Goal: Information Seeking & Learning: Learn about a topic

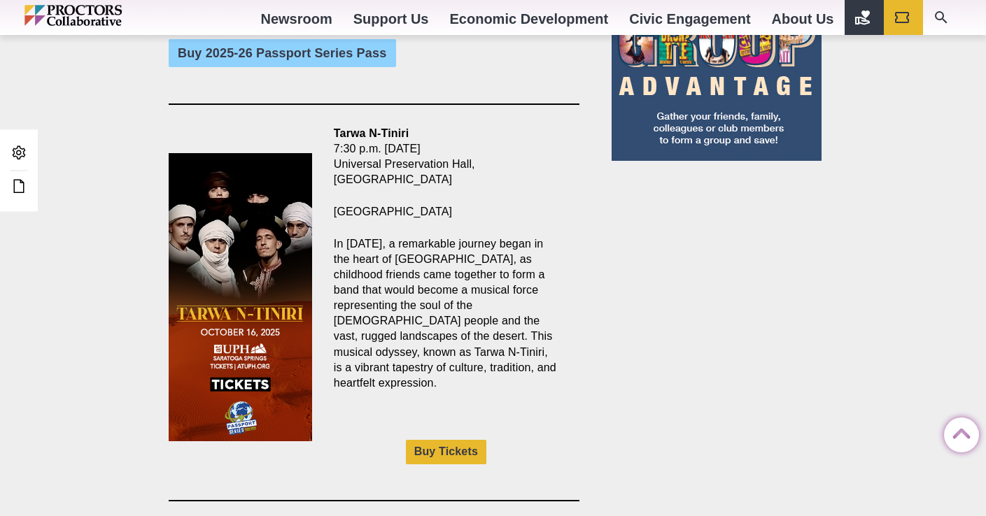
scroll to position [1212, 0]
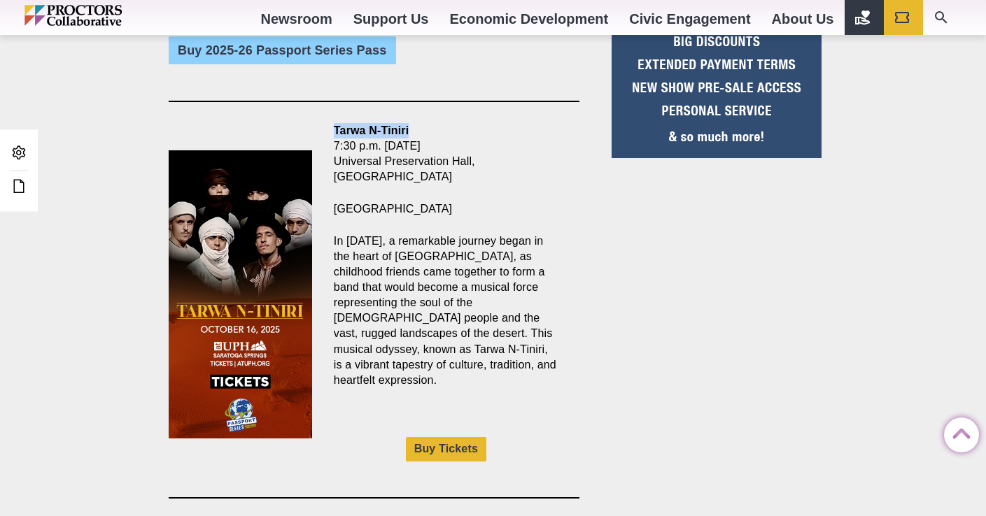
drag, startPoint x: 415, startPoint y: 117, endPoint x: 318, endPoint y: 119, distance: 97.3
click at [318, 123] on div "Tarwa N-Tiniri 7:30 p.m. Thursday, Oct. 16 Universal Preservation Hall, Saratog…" at bounding box center [445, 300] width 267 height 354
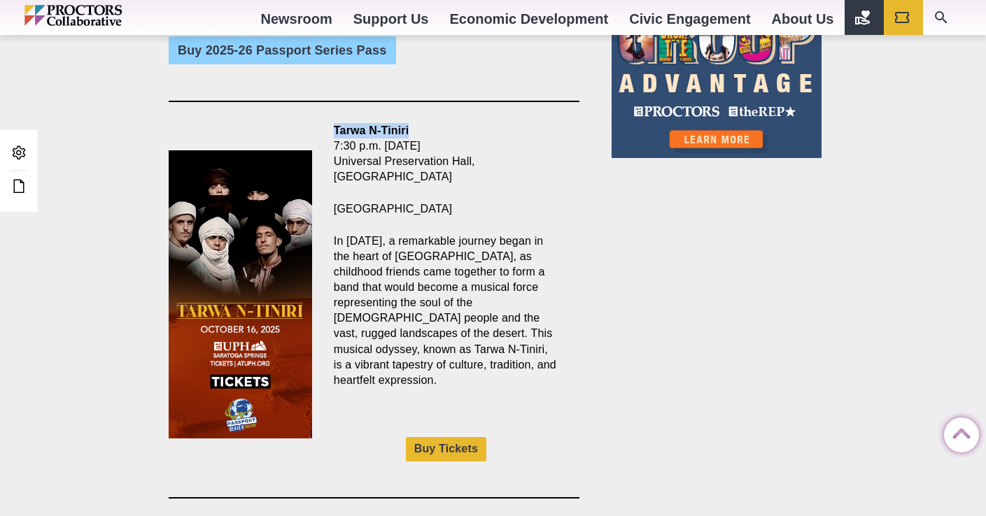
copy strong "Tarwa N-Tiniri"
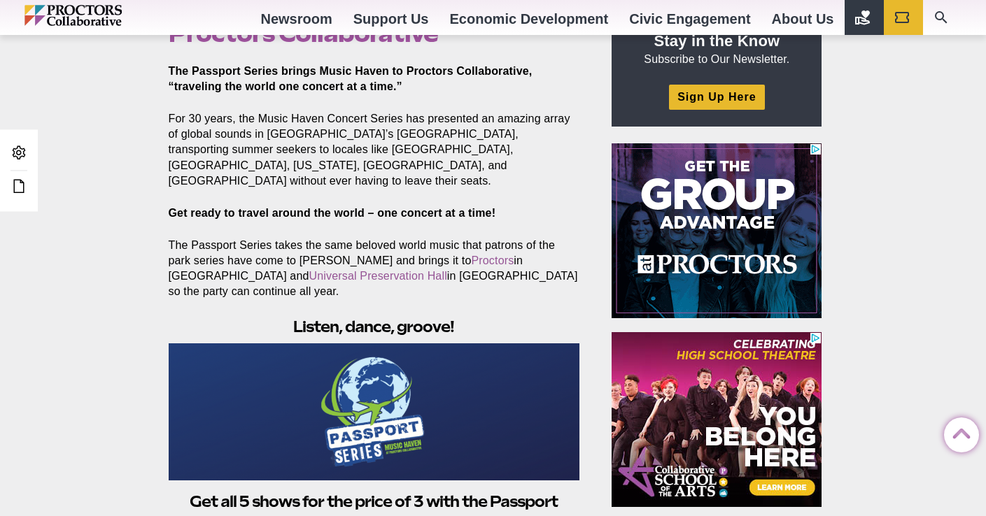
scroll to position [484, 0]
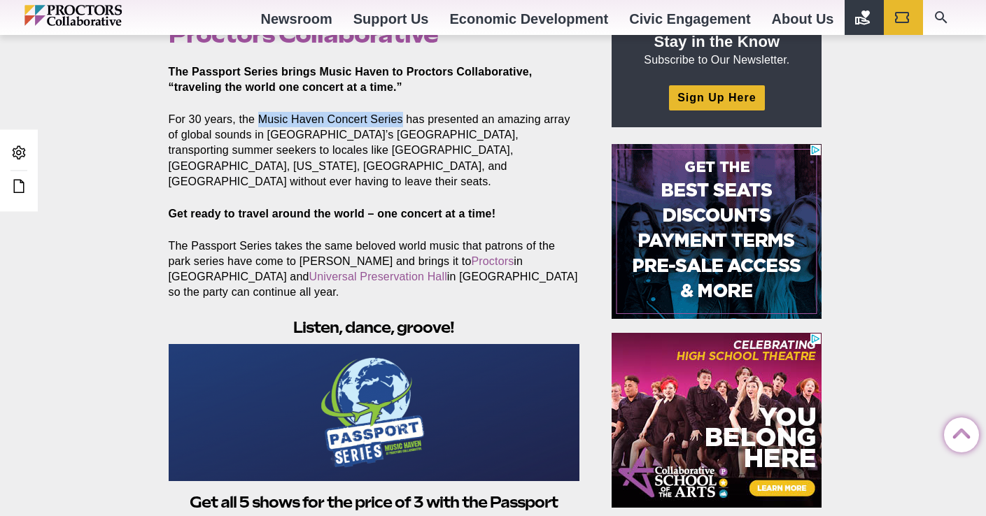
drag, startPoint x: 257, startPoint y: 122, endPoint x: 401, endPoint y: 113, distance: 144.4
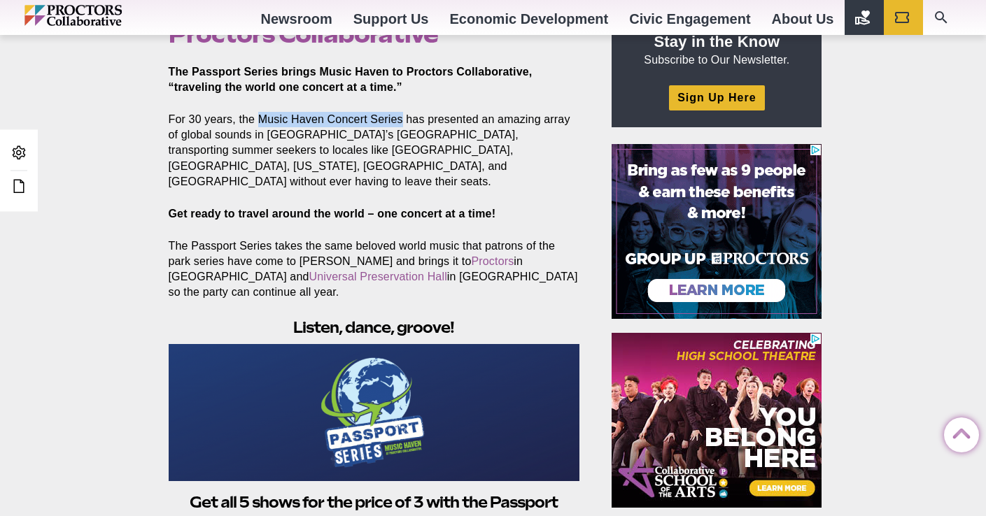
click at [401, 113] on p "For 30 years, the Music Haven Concert Series has presented an amazing array of …" at bounding box center [374, 150] width 411 height 77
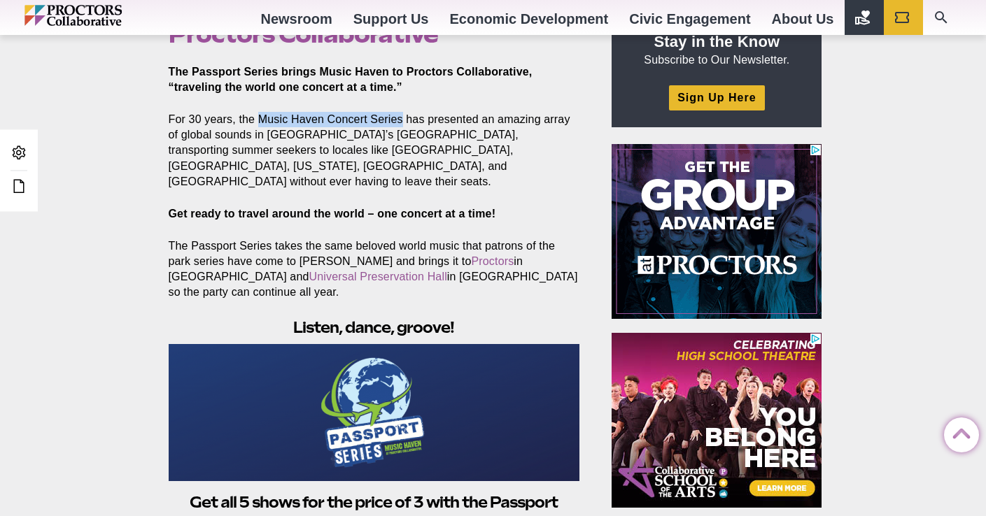
copy p "Music Haven Concert Series"
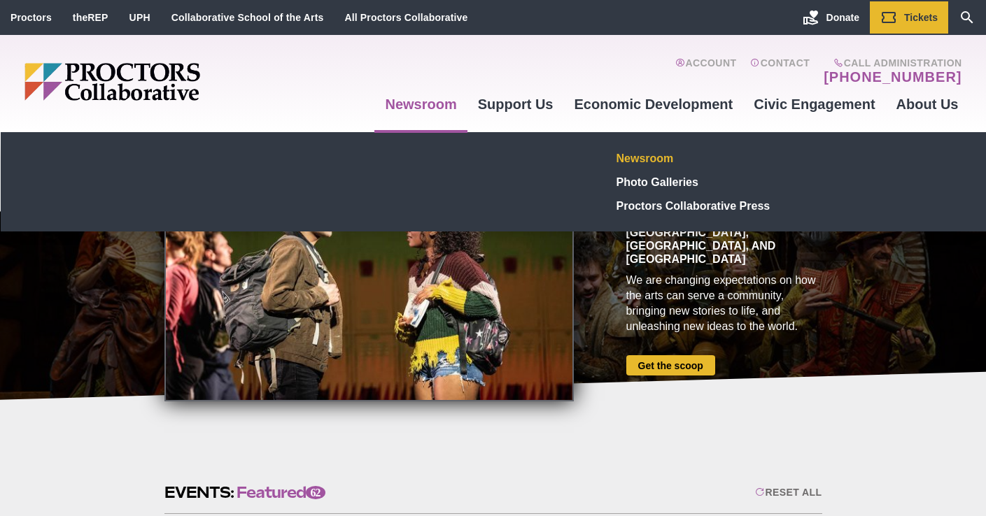
click at [642, 153] on link "Newsroom" at bounding box center [713, 158] width 204 height 24
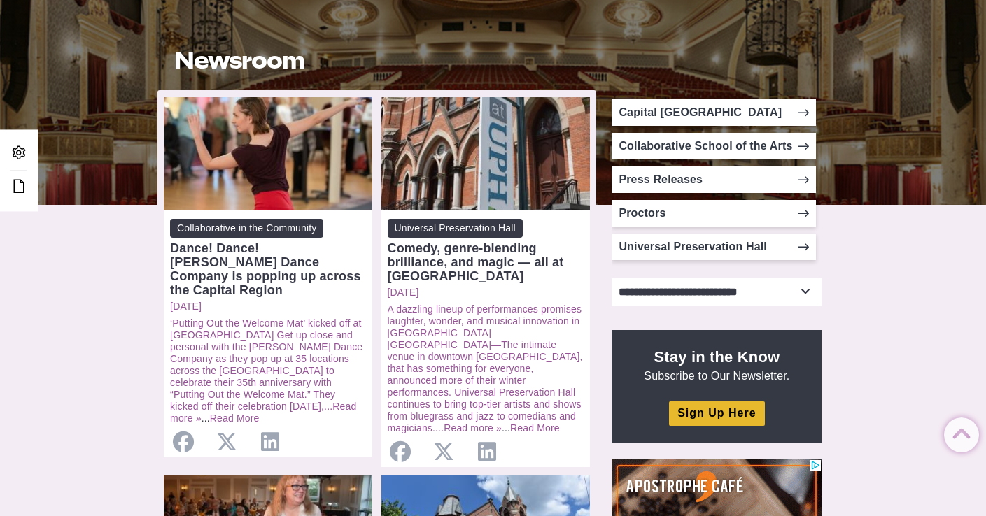
scroll to position [331, 0]
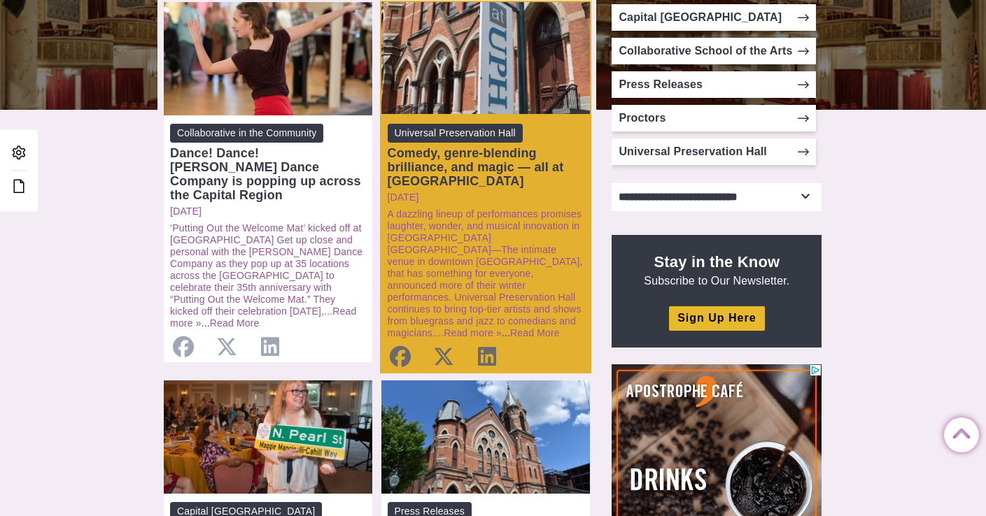
click at [465, 129] on span "Universal Preservation Hall" at bounding box center [455, 133] width 135 height 19
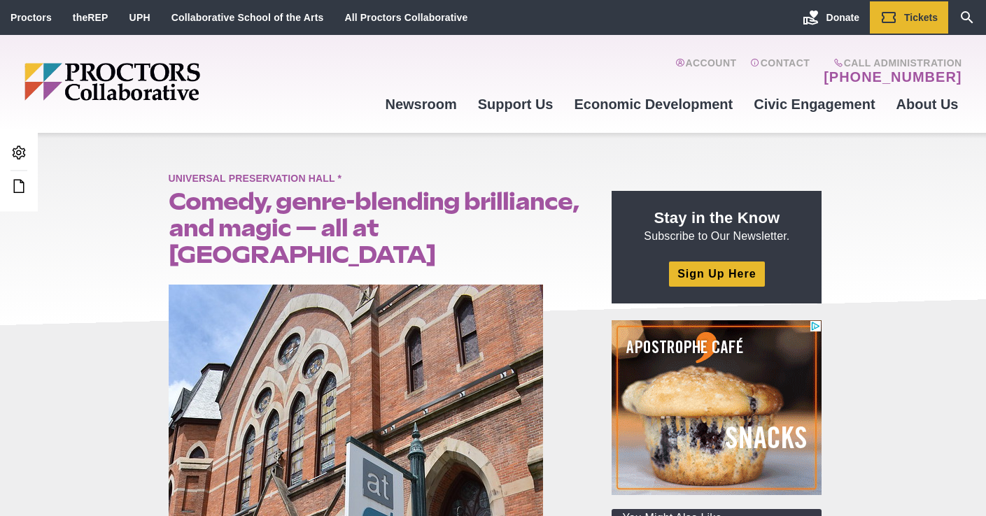
click at [304, 179] on span "Universal Preservation Hall *" at bounding box center [259, 179] width 181 height 17
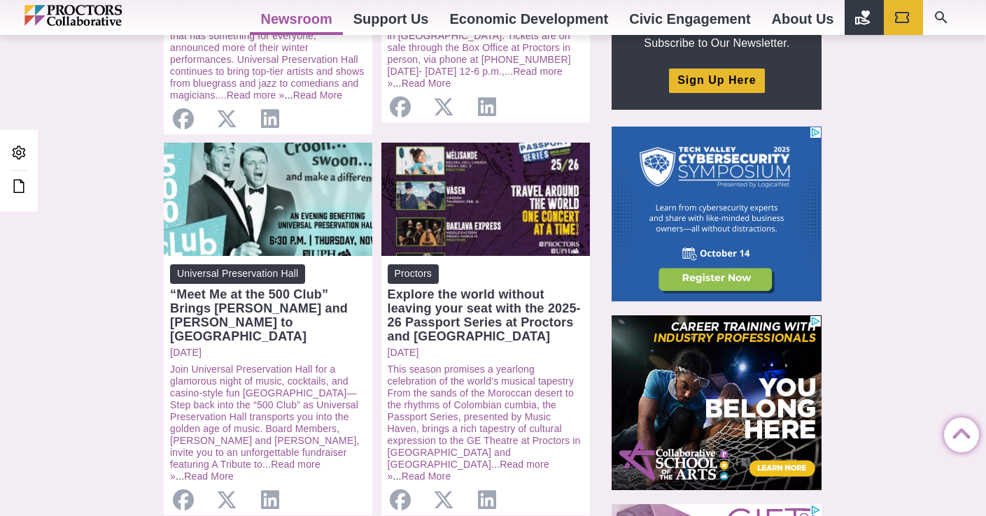
scroll to position [577, 0]
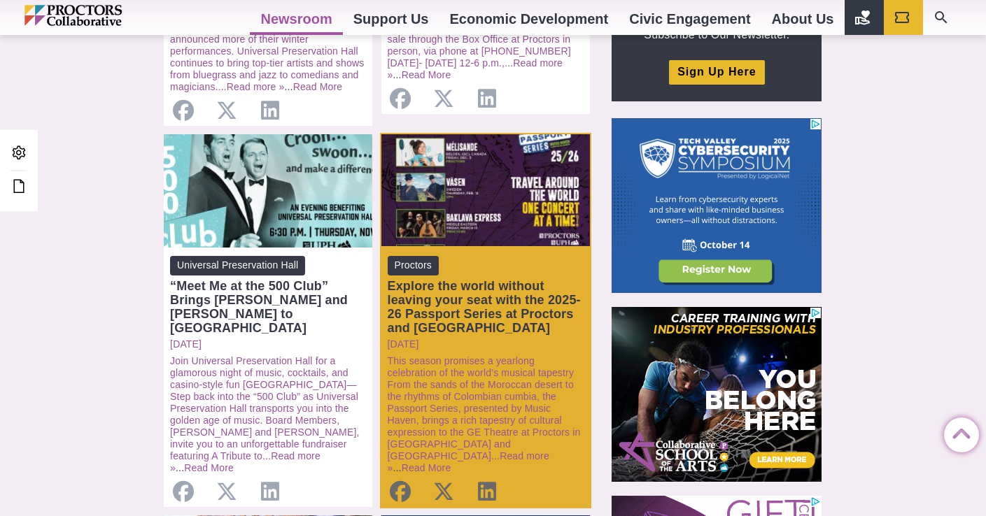
click at [493, 308] on div "Explore the world without leaving your seat with the 2025-26 Passport Series at…" at bounding box center [486, 307] width 196 height 56
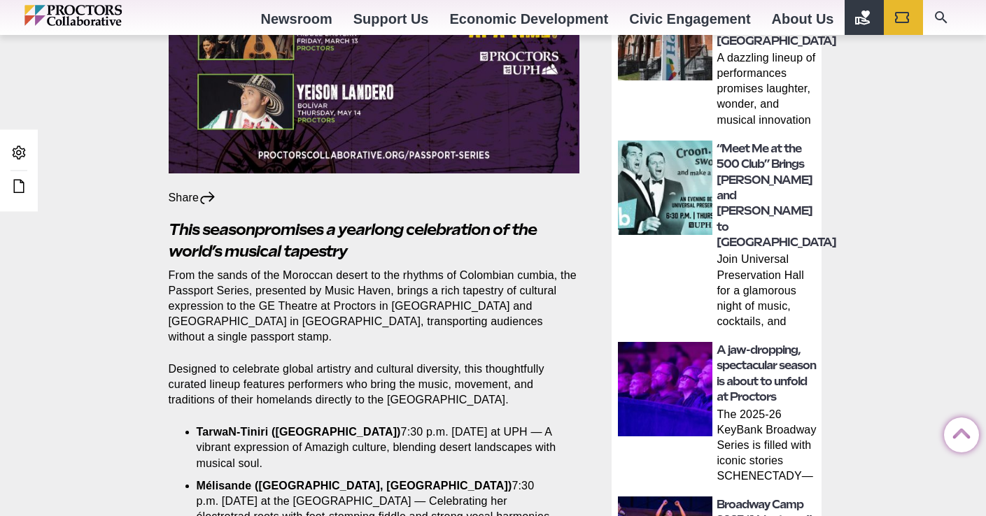
scroll to position [591, 0]
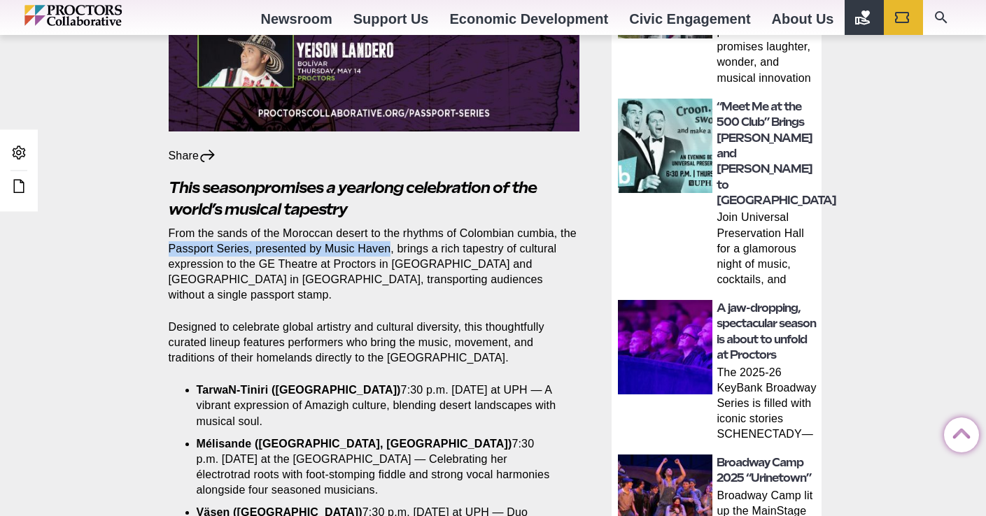
drag, startPoint x: 188, startPoint y: 247, endPoint x: 411, endPoint y: 246, distance: 222.5
click at [411, 246] on p "From the sands of the Moroccan desert to the rhythms of Colombian cumbia, the P…" at bounding box center [374, 264] width 411 height 77
copy p "Passport Series, presented by Music Haven"
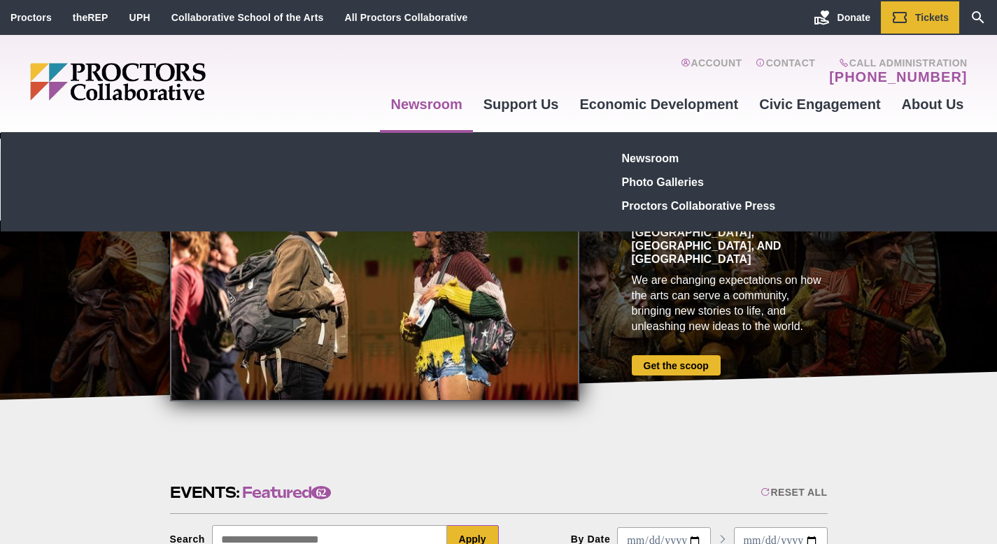
click at [445, 109] on link "Newsroom" at bounding box center [426, 104] width 92 height 38
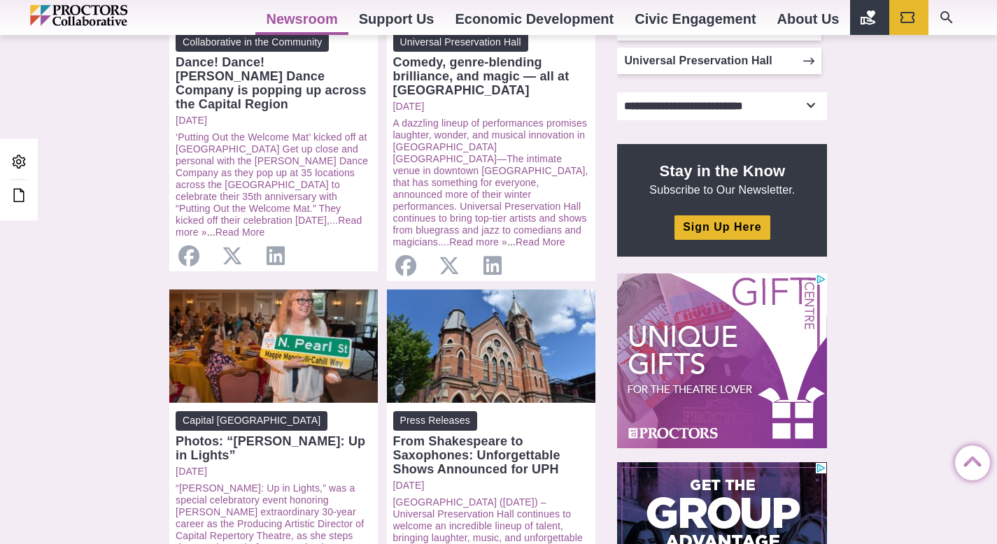
scroll to position [439, 0]
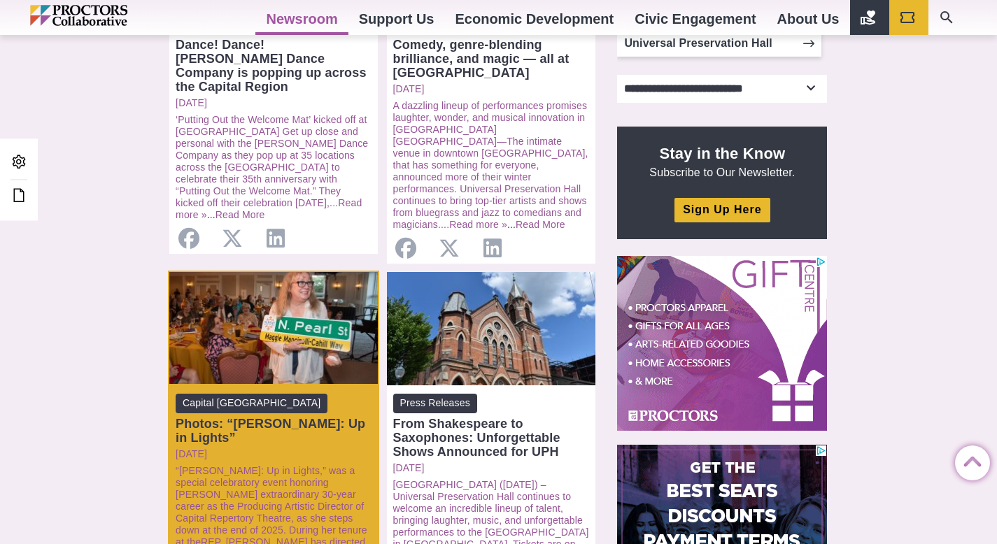
click at [249, 417] on div "Photos: “[PERSON_NAME]: Up in Lights”" at bounding box center [274, 431] width 196 height 28
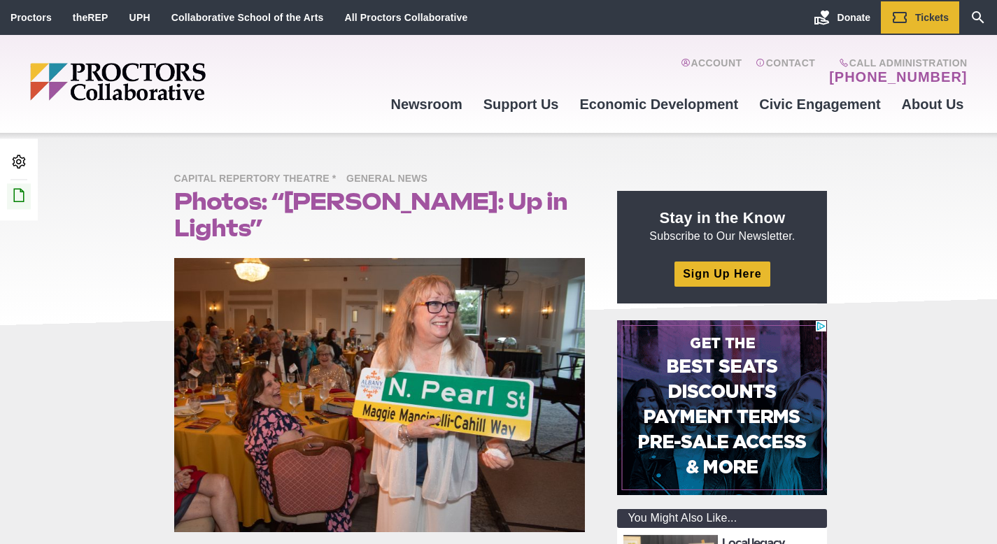
click at [13, 209] on link "Edit this Post/Page" at bounding box center [19, 196] width 24 height 26
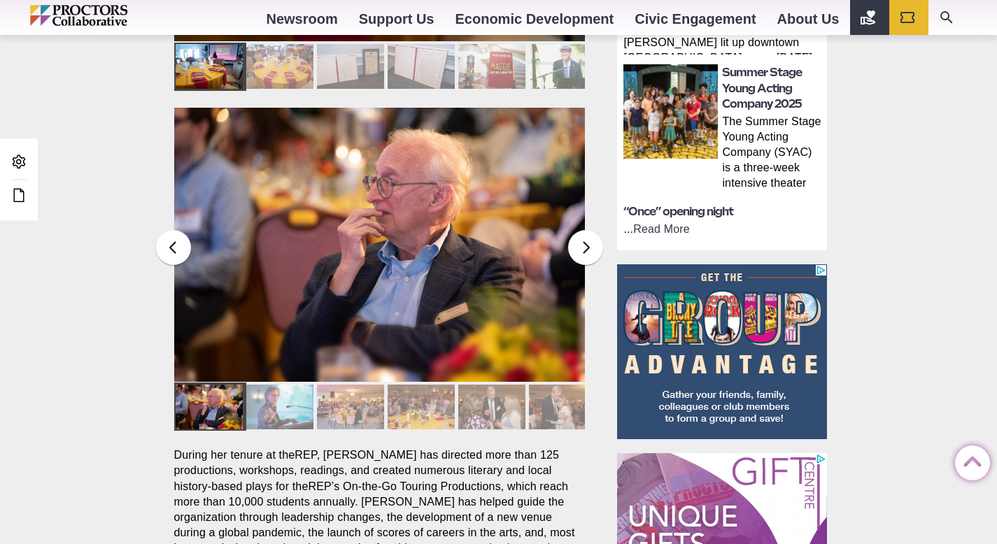
scroll to position [735, 0]
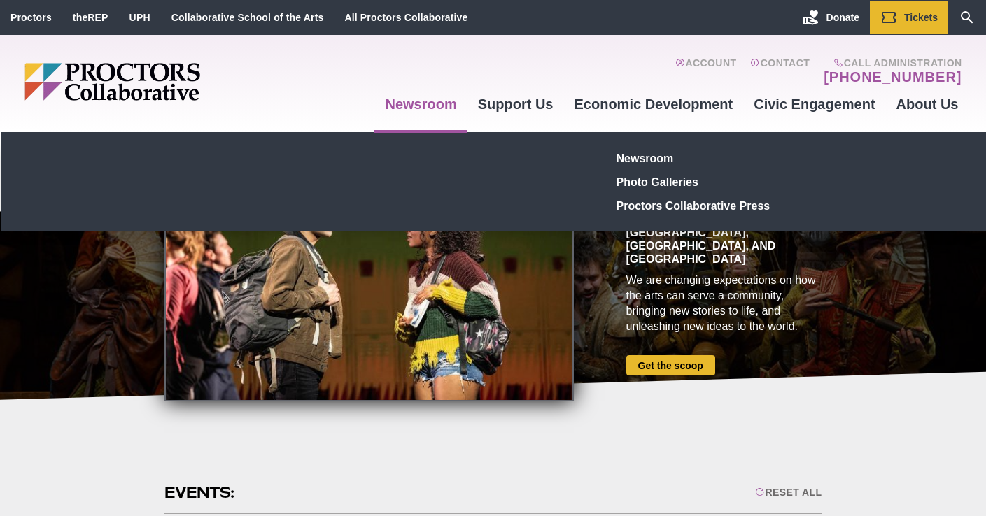
click at [421, 106] on link "Newsroom" at bounding box center [420, 104] width 92 height 38
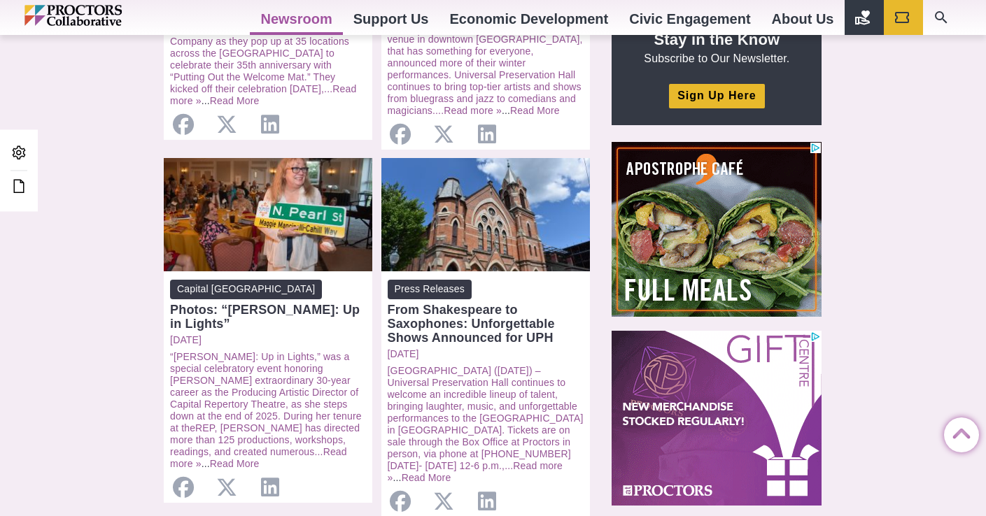
scroll to position [547, 0]
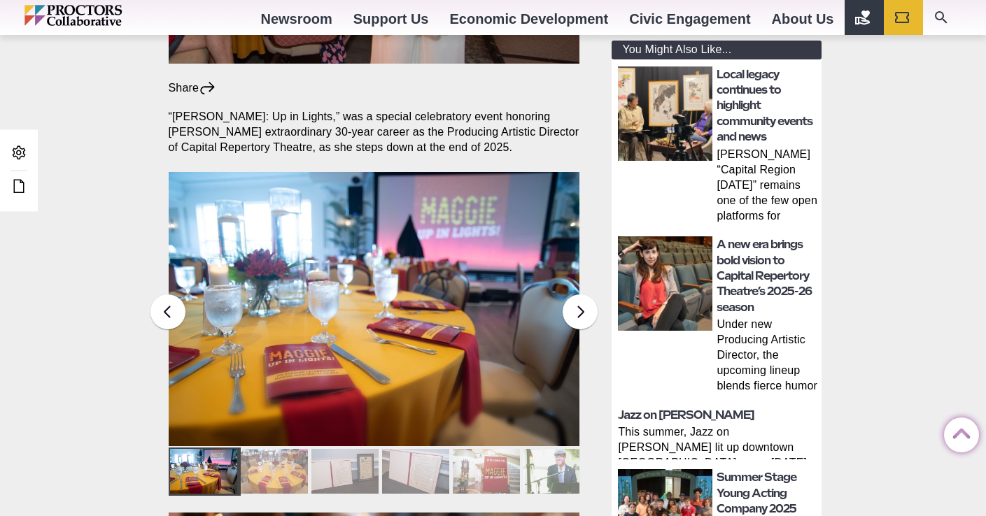
scroll to position [472, 0]
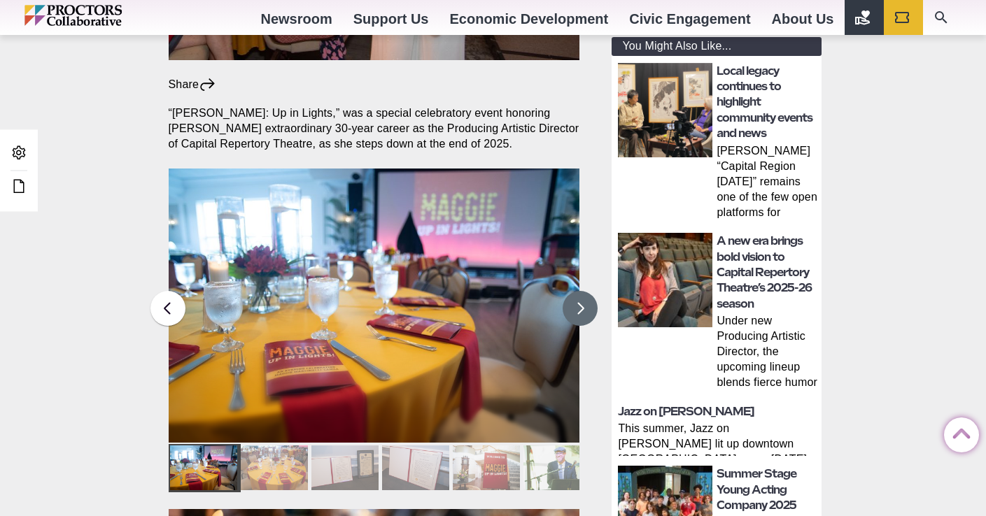
click at [576, 291] on button at bounding box center [580, 308] width 35 height 35
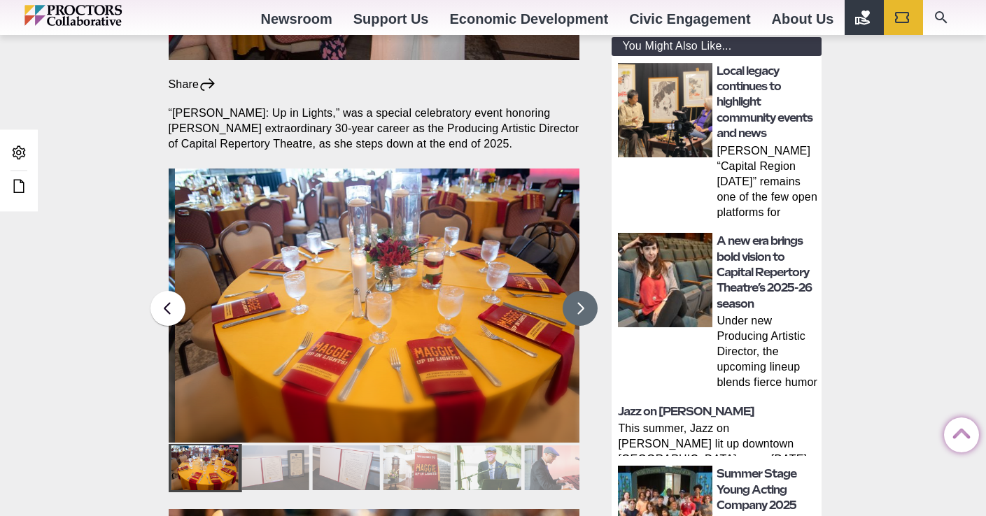
click at [576, 291] on button at bounding box center [580, 308] width 35 height 35
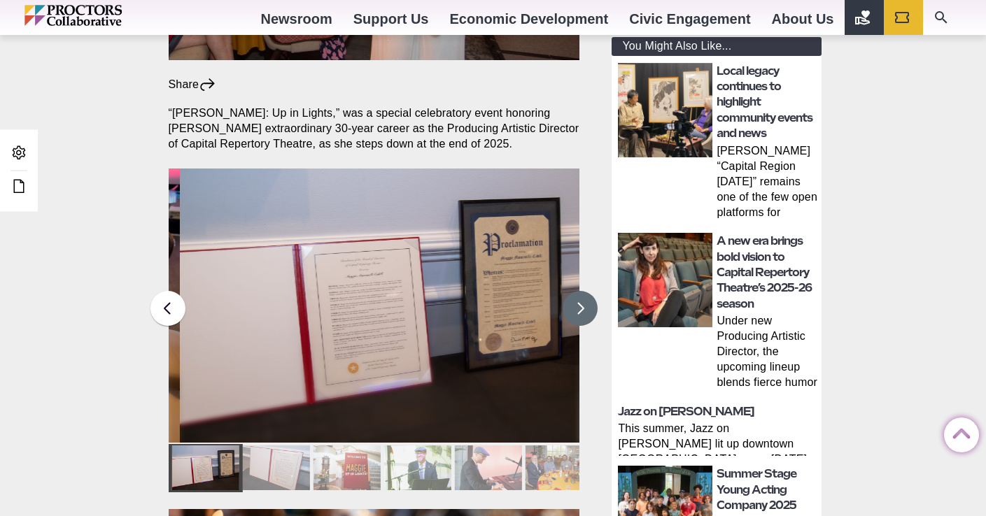
click at [576, 291] on button at bounding box center [580, 308] width 35 height 35
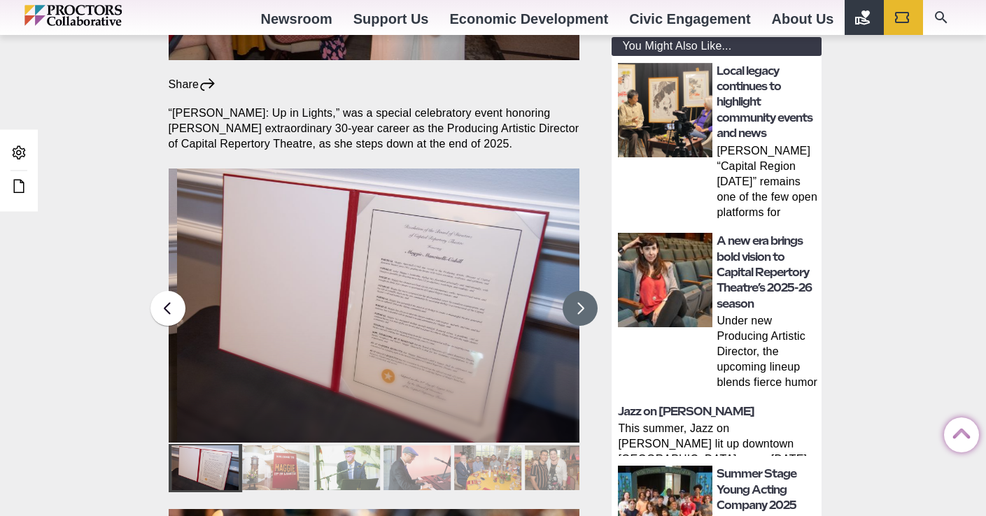
click at [576, 291] on button at bounding box center [580, 308] width 35 height 35
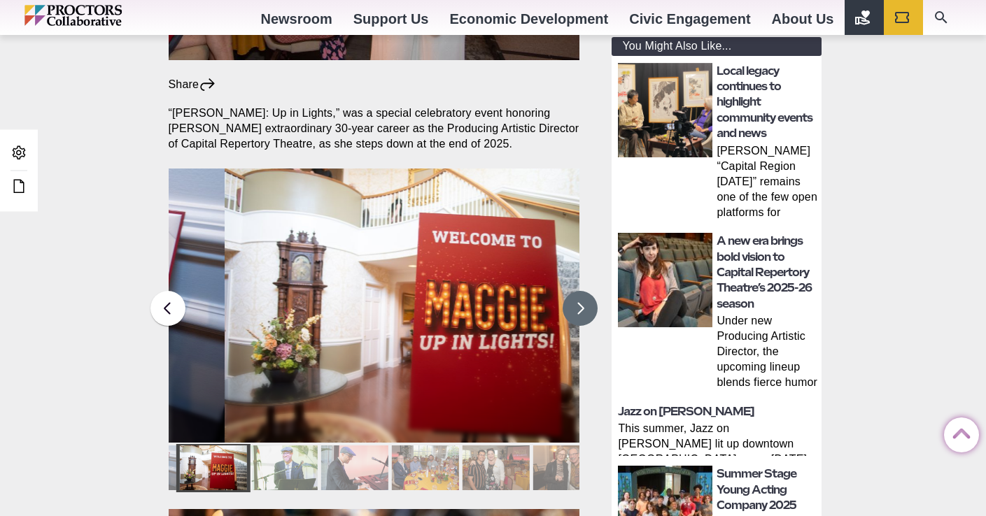
click at [576, 291] on button at bounding box center [580, 308] width 35 height 35
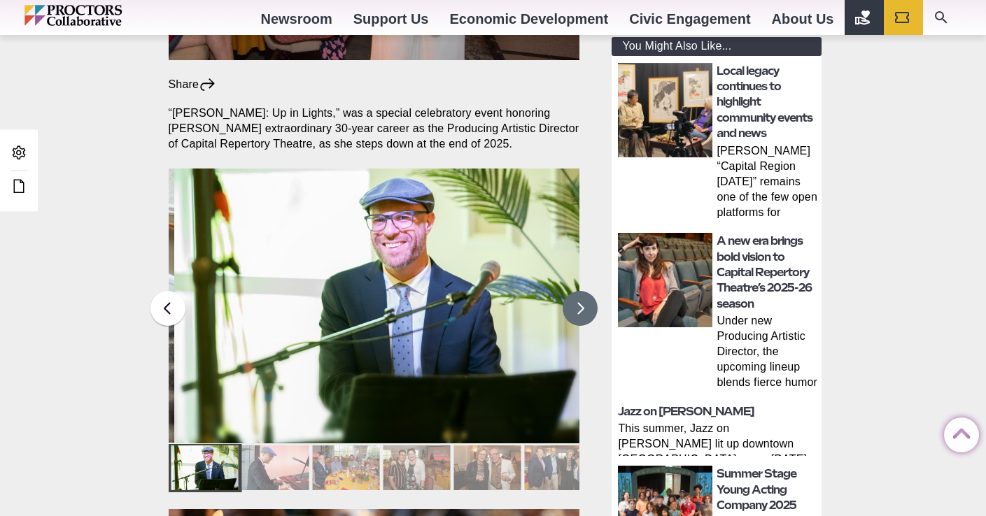
click at [576, 291] on button at bounding box center [580, 308] width 35 height 35
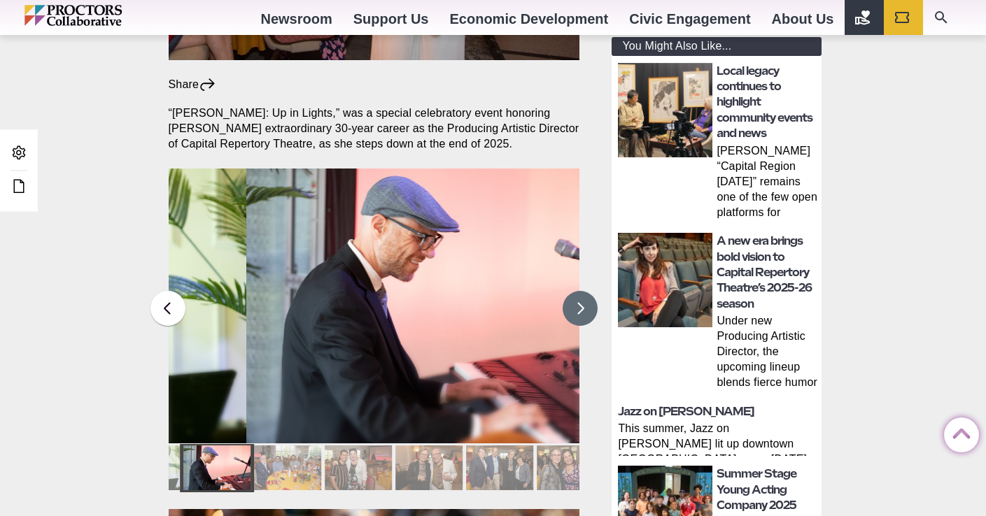
click at [576, 291] on button at bounding box center [580, 308] width 35 height 35
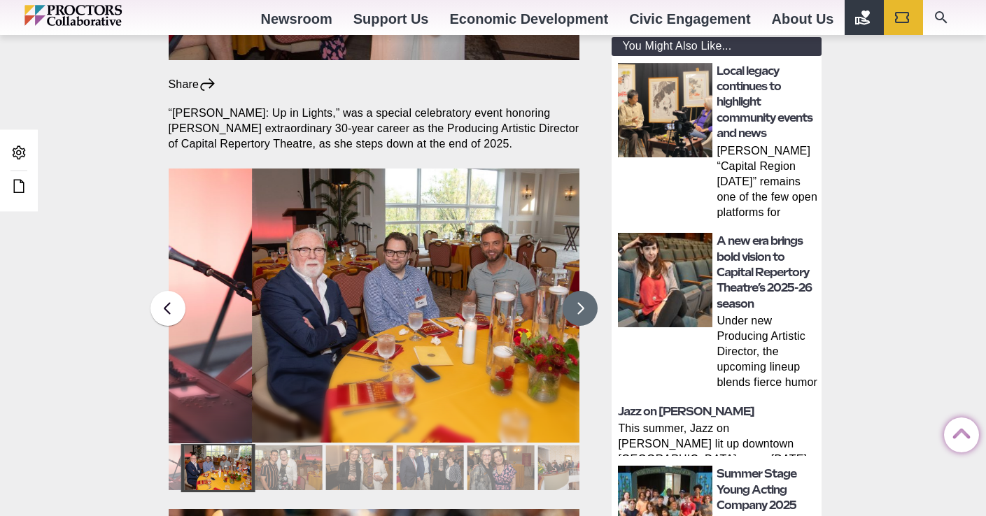
click at [576, 291] on button at bounding box center [580, 308] width 35 height 35
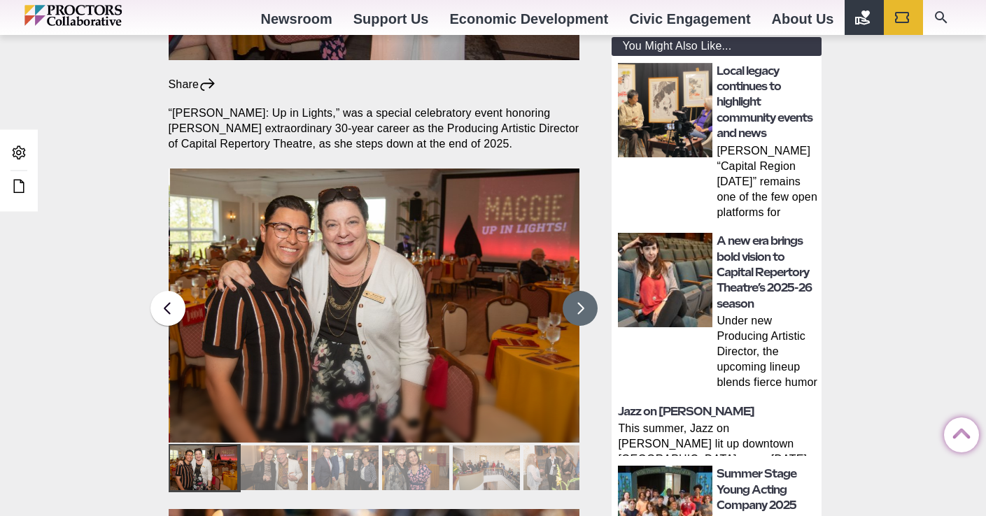
click at [576, 291] on button at bounding box center [580, 308] width 35 height 35
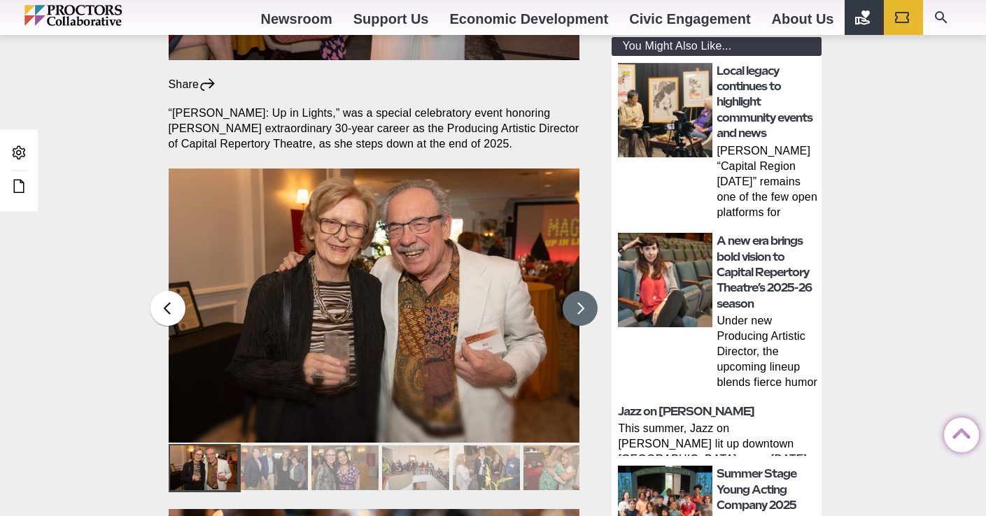
click at [576, 291] on button at bounding box center [580, 308] width 35 height 35
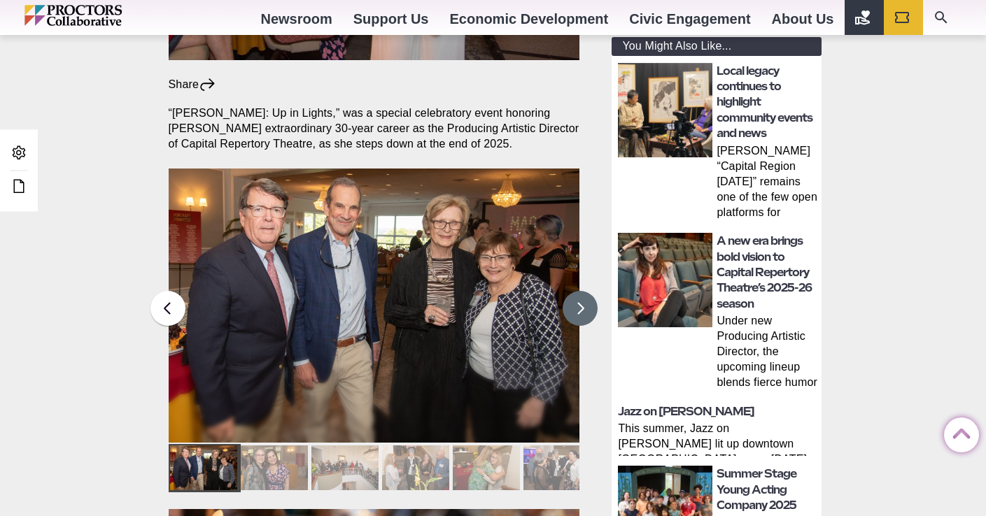
click at [576, 291] on button at bounding box center [580, 308] width 35 height 35
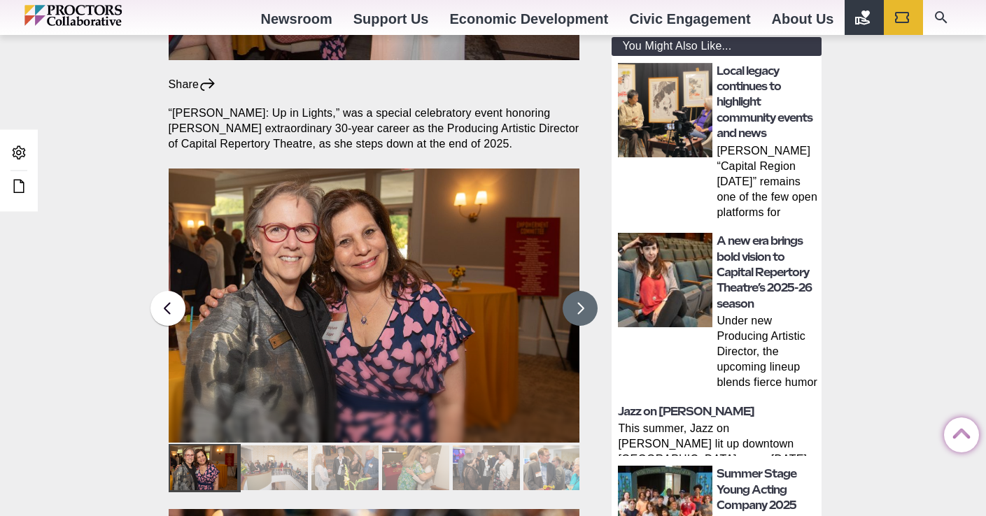
click at [576, 291] on button at bounding box center [580, 308] width 35 height 35
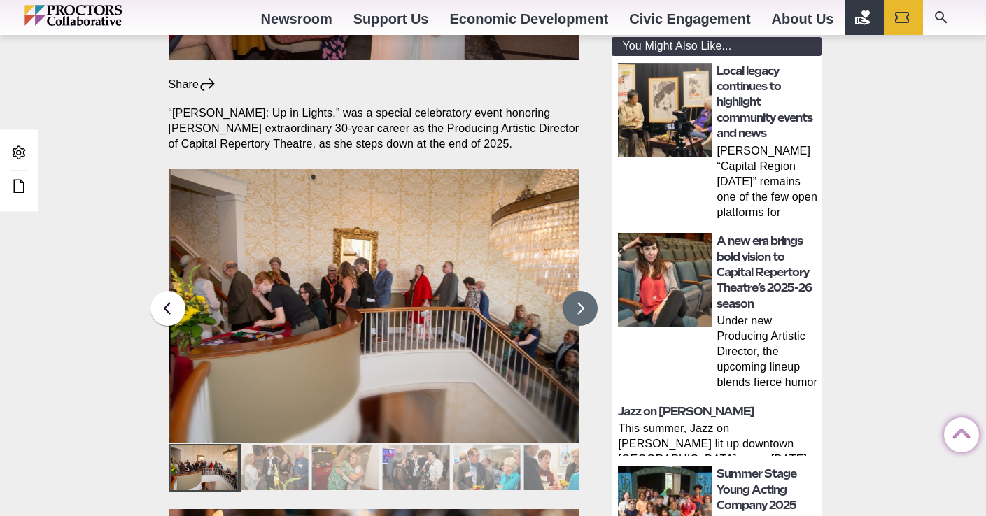
click at [576, 291] on button at bounding box center [580, 308] width 35 height 35
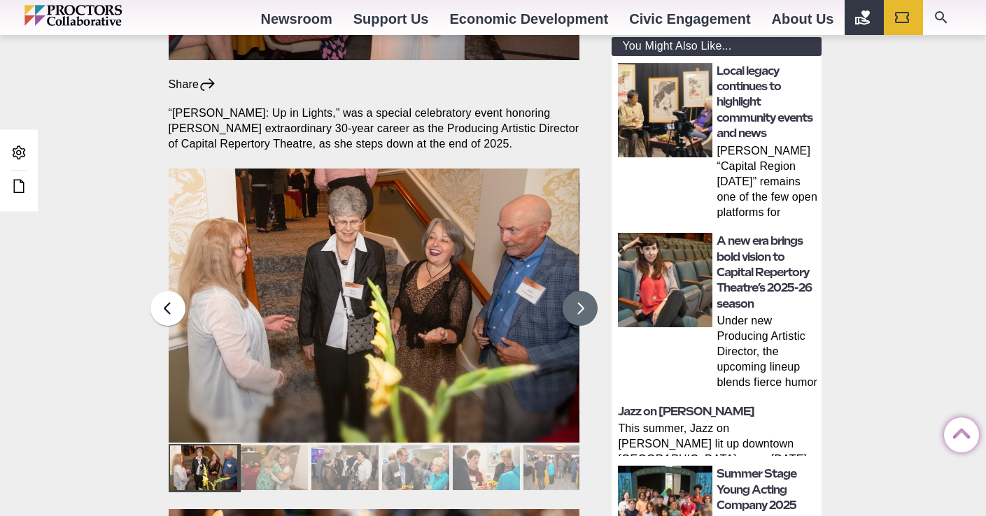
click at [576, 291] on button at bounding box center [580, 308] width 35 height 35
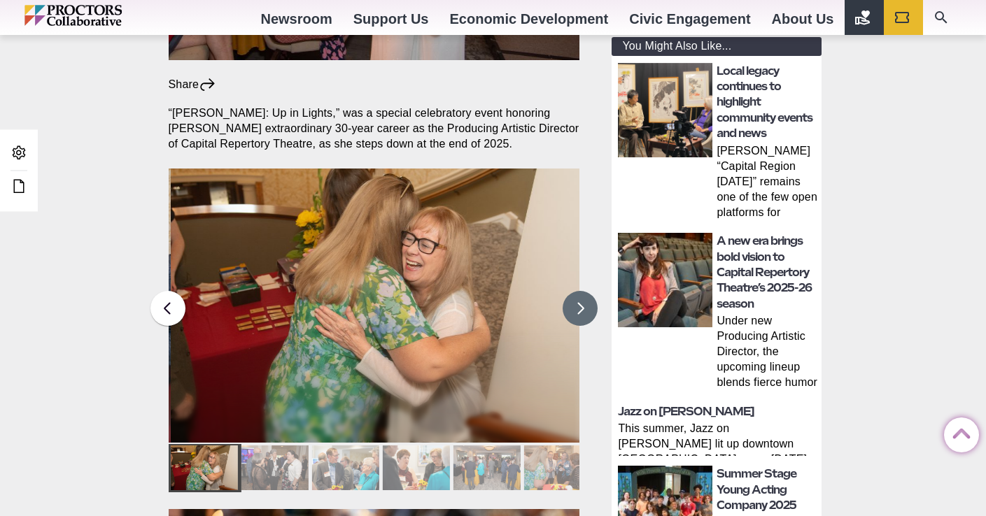
click at [576, 291] on button at bounding box center [580, 308] width 35 height 35
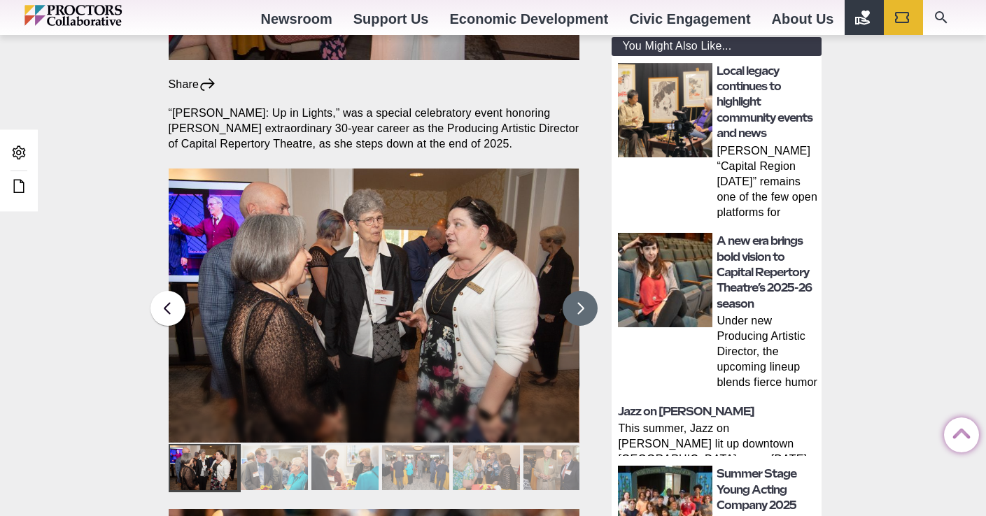
click at [576, 291] on button at bounding box center [580, 308] width 35 height 35
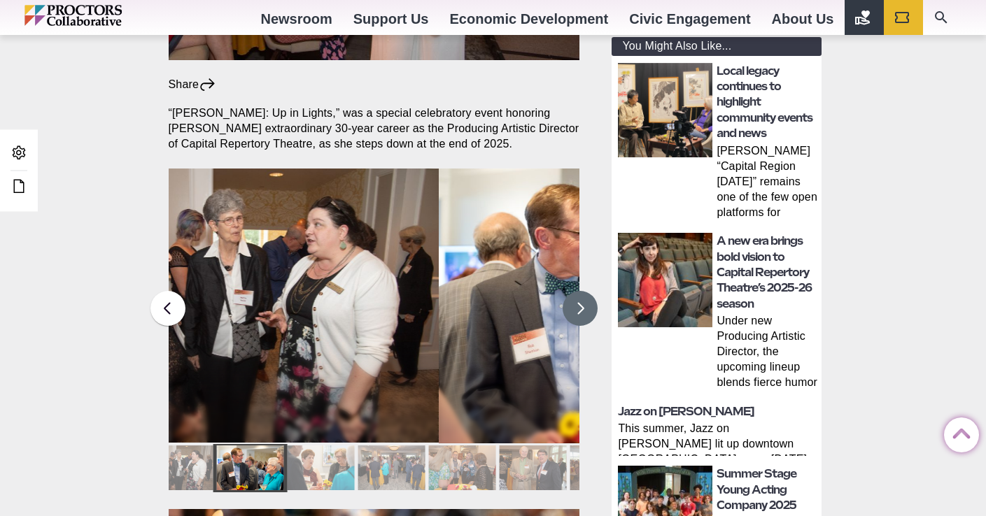
click at [576, 291] on button at bounding box center [580, 308] width 35 height 35
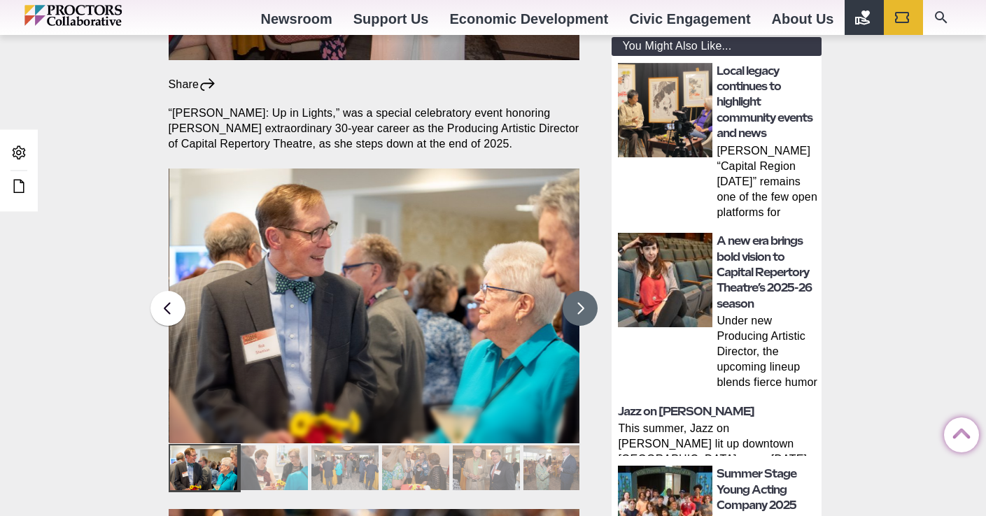
click at [575, 291] on button at bounding box center [580, 308] width 35 height 35
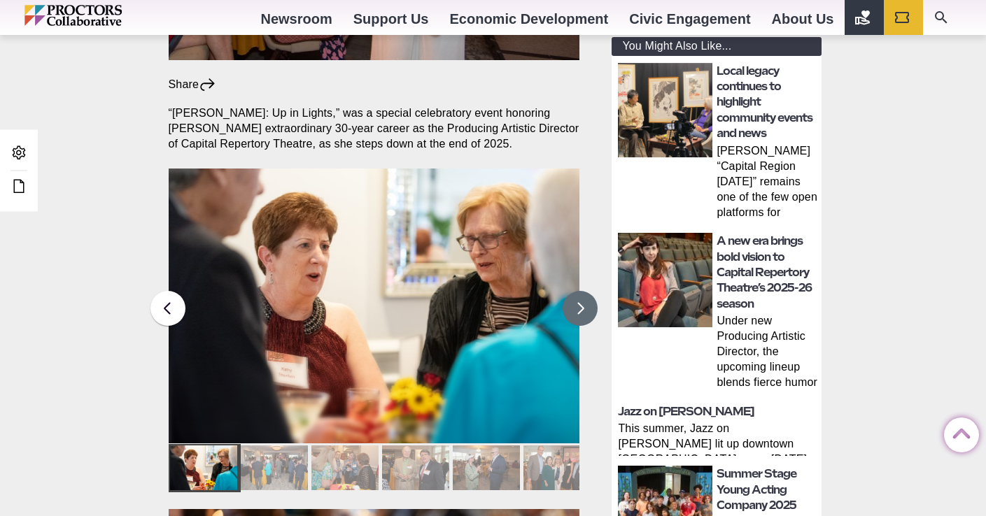
click at [575, 291] on button at bounding box center [580, 308] width 35 height 35
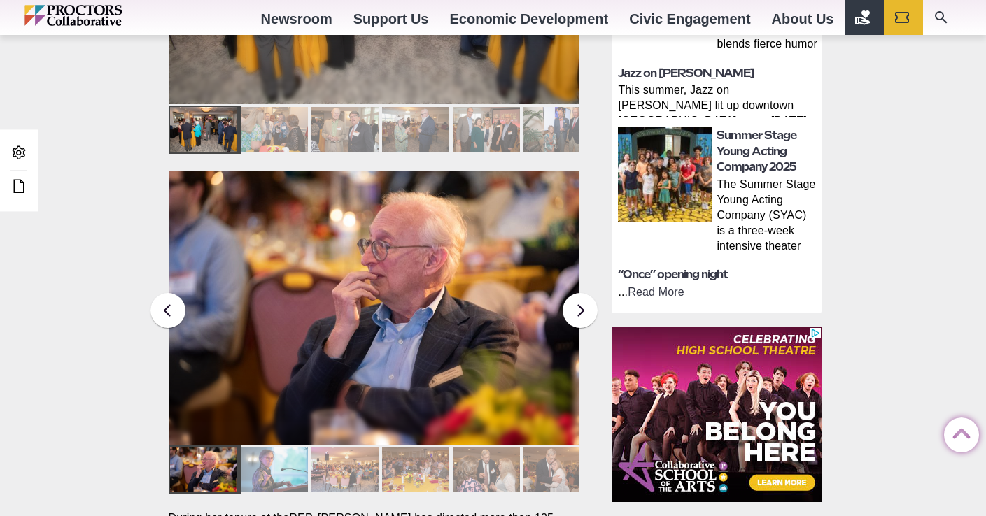
scroll to position [814, 0]
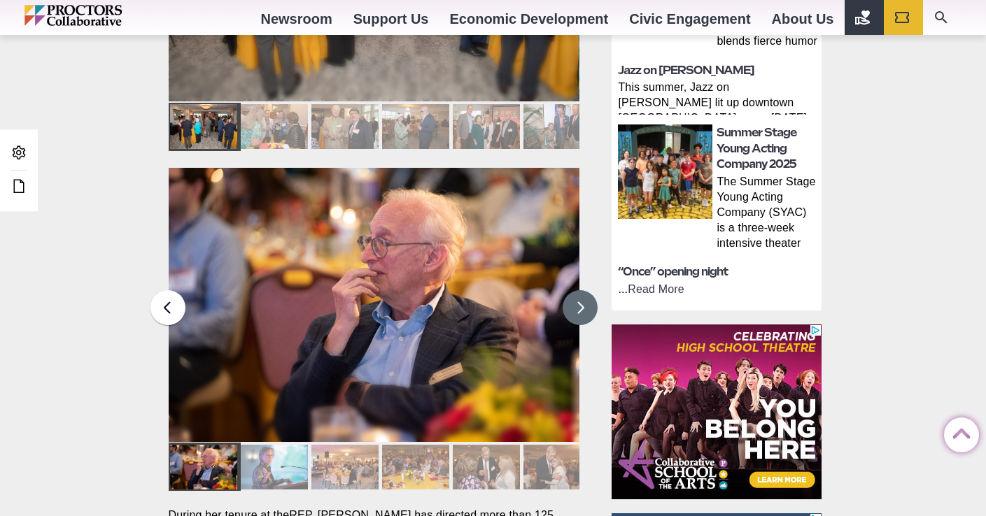
click at [572, 290] on button at bounding box center [580, 307] width 35 height 35
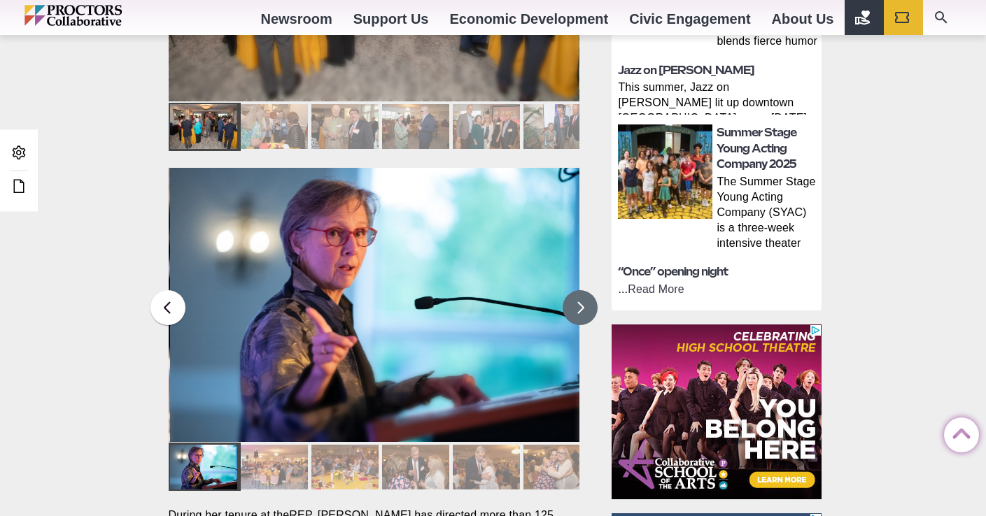
click at [572, 290] on button at bounding box center [580, 307] width 35 height 35
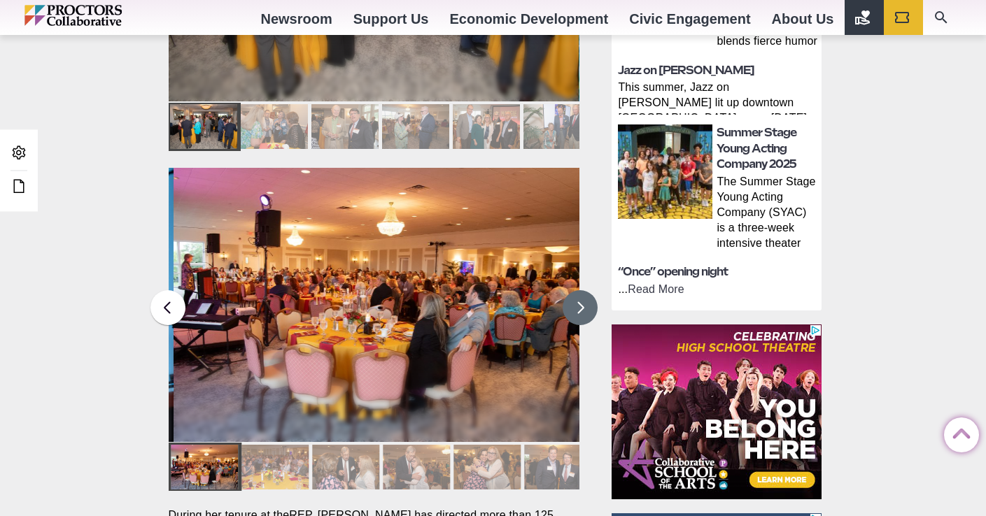
click at [572, 290] on button at bounding box center [580, 307] width 35 height 35
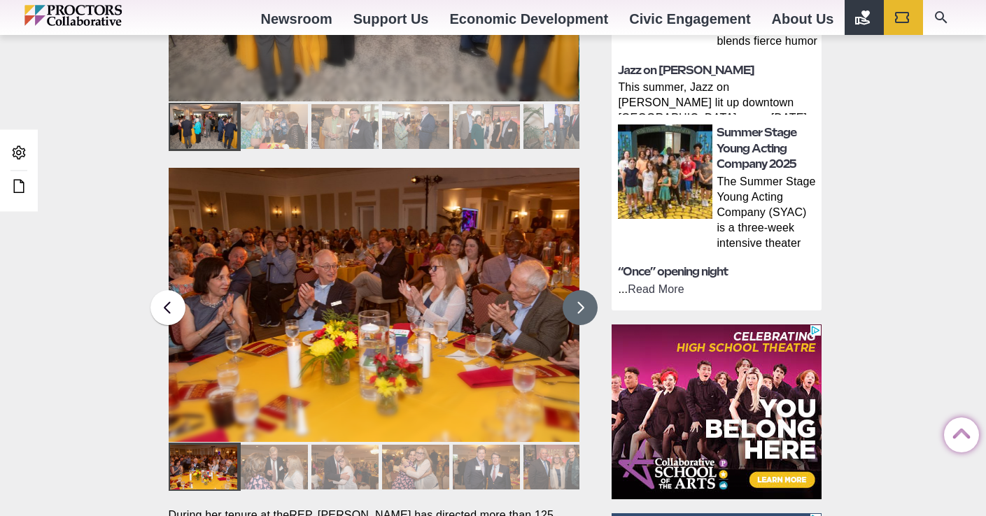
click at [572, 290] on button at bounding box center [580, 307] width 35 height 35
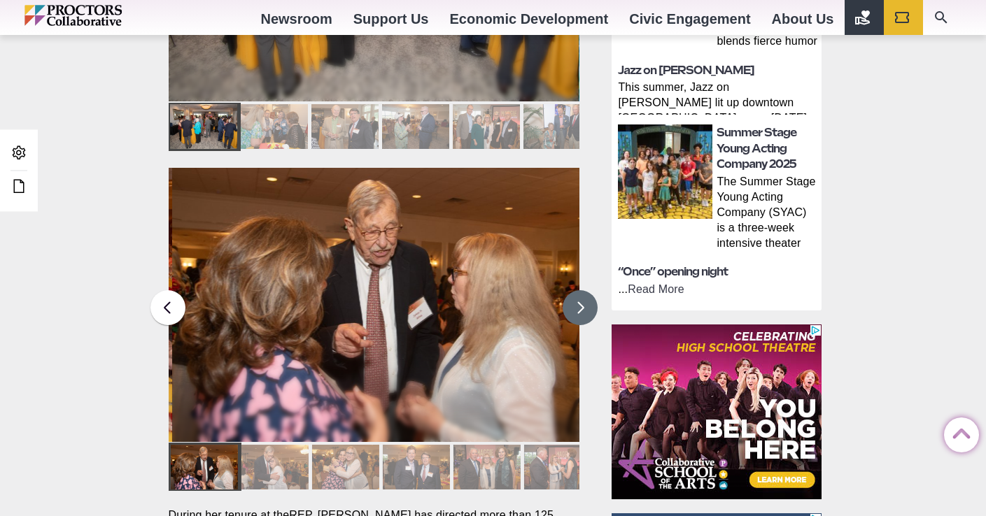
click at [572, 290] on button at bounding box center [580, 307] width 35 height 35
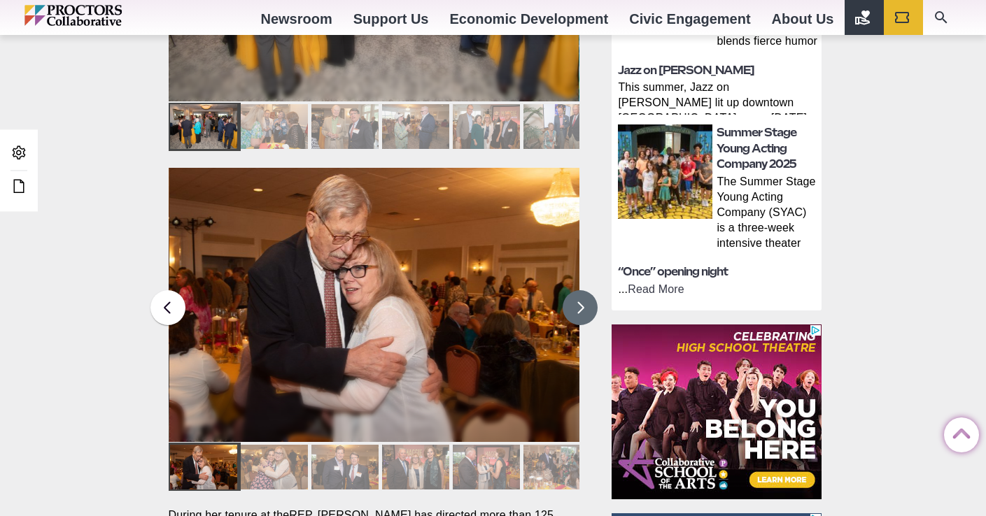
click at [572, 290] on button at bounding box center [580, 307] width 35 height 35
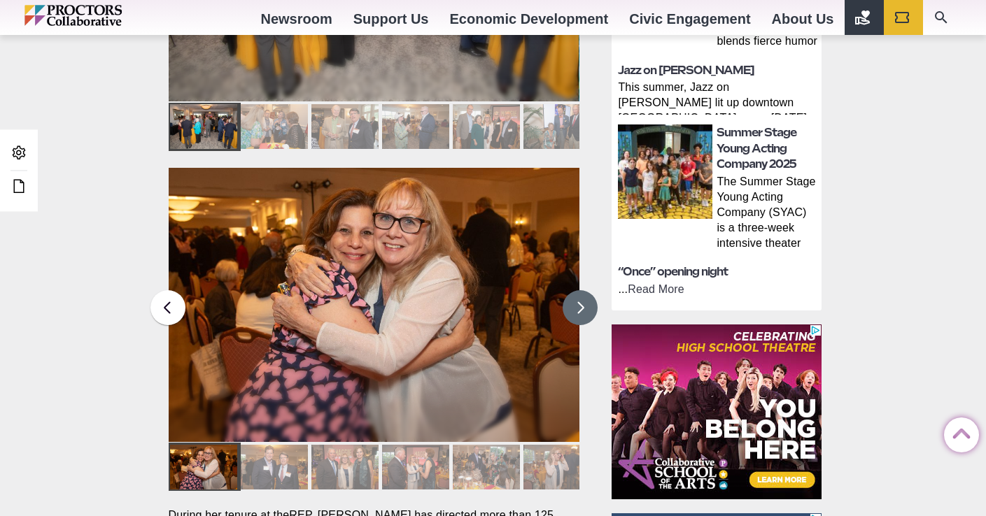
click at [572, 290] on button at bounding box center [580, 307] width 35 height 35
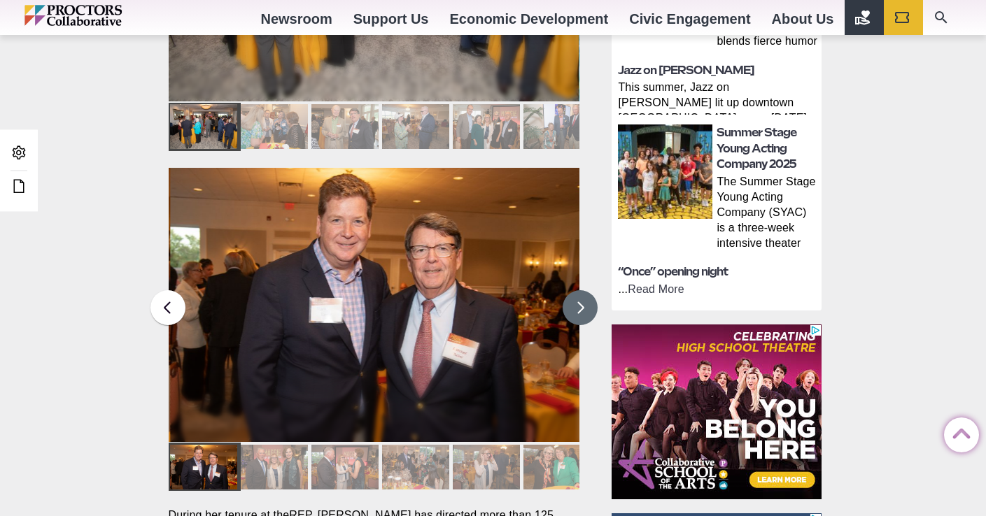
click at [572, 290] on button at bounding box center [580, 307] width 35 height 35
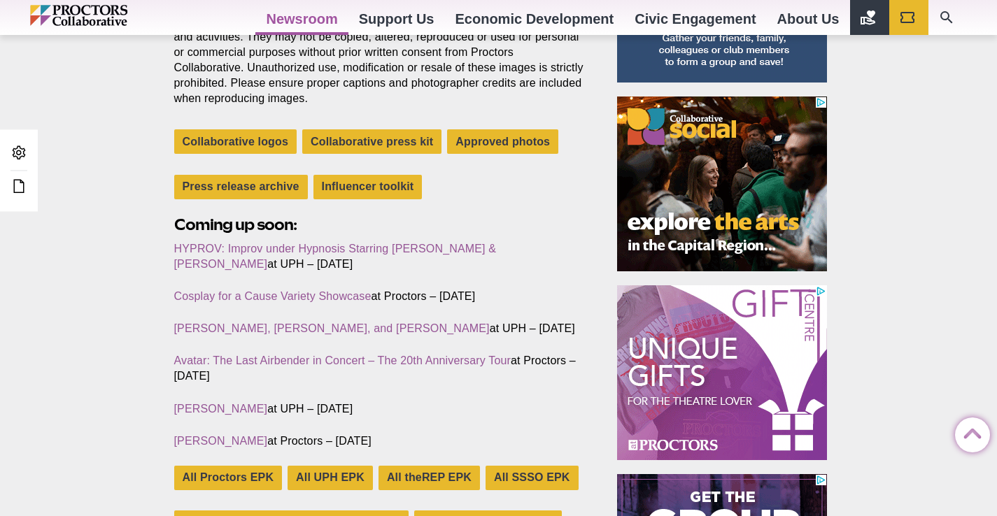
scroll to position [410, 0]
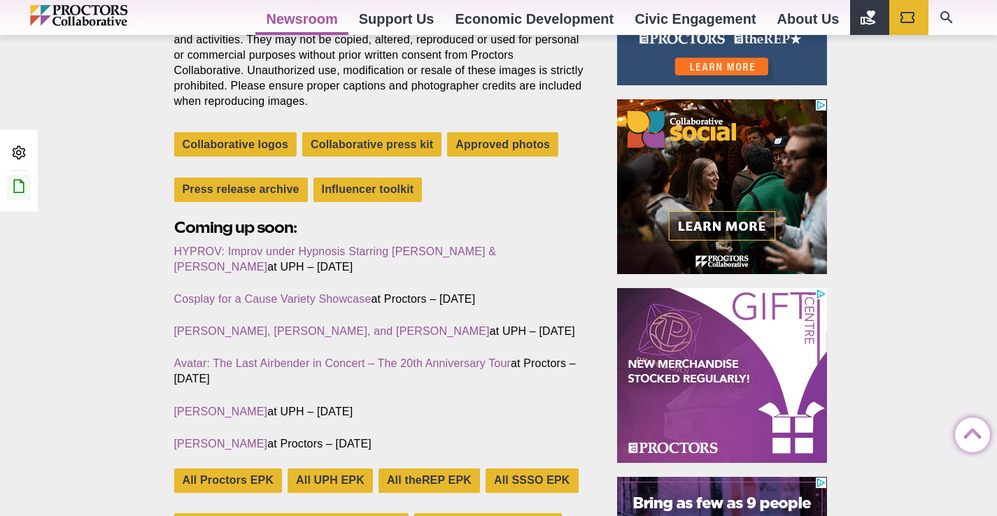
click at [18, 194] on icon at bounding box center [18, 186] width 17 height 17
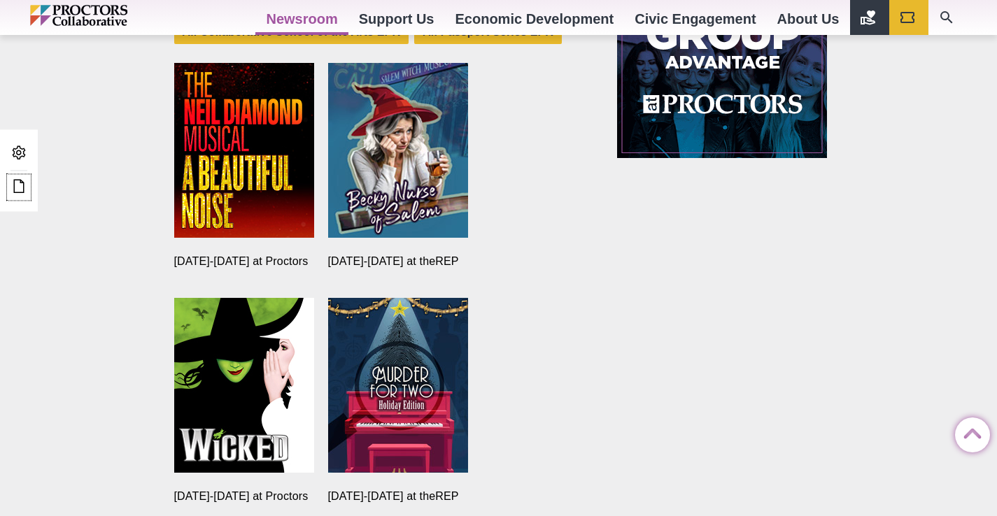
scroll to position [891, 0]
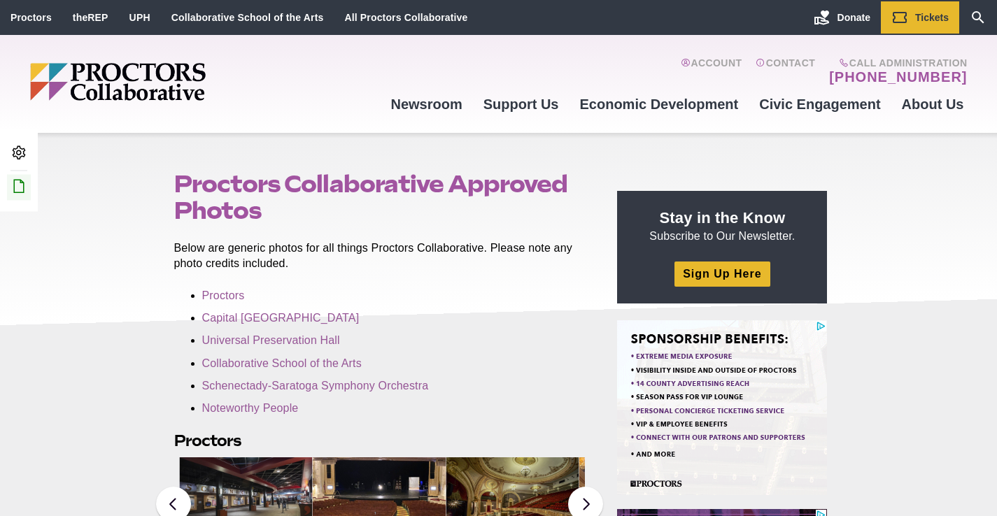
click at [24, 185] on icon at bounding box center [18, 186] width 17 height 17
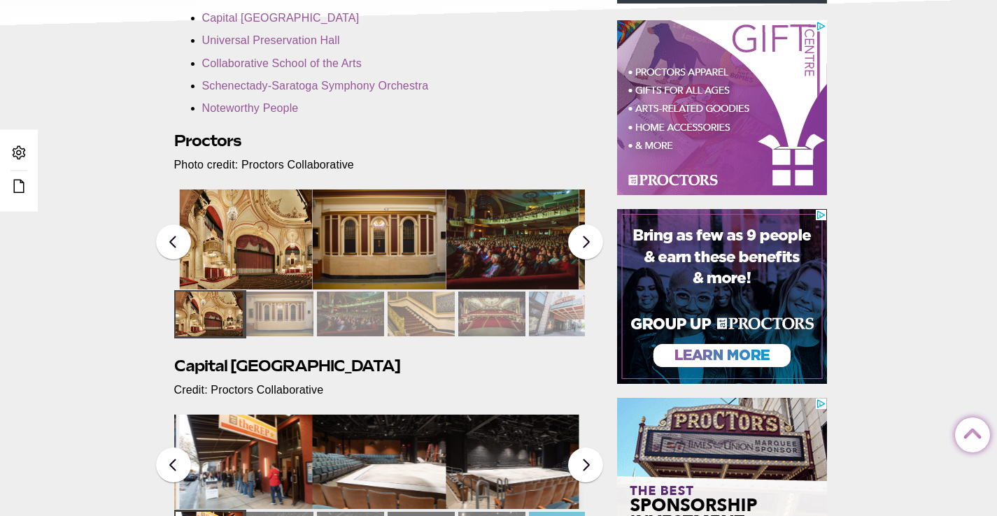
scroll to position [304, 0]
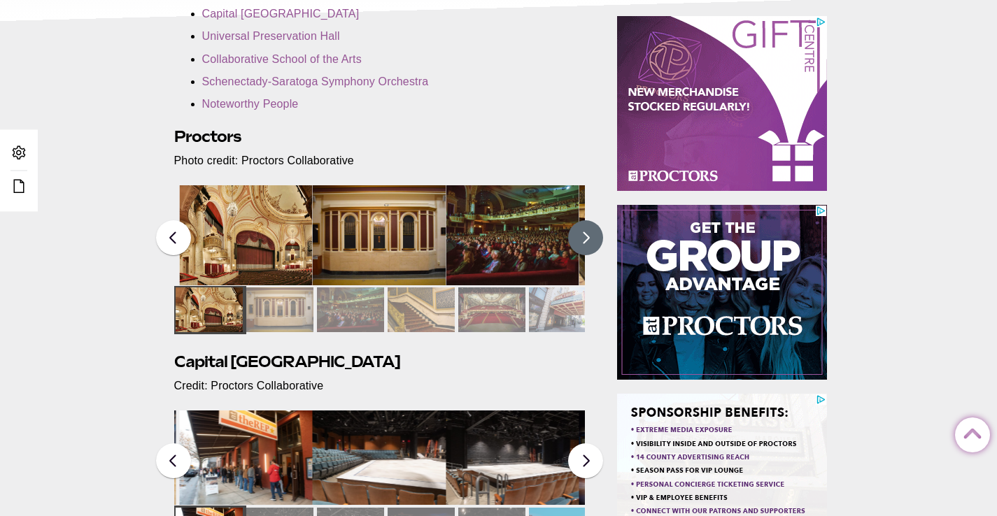
click at [589, 237] on button at bounding box center [585, 237] width 35 height 35
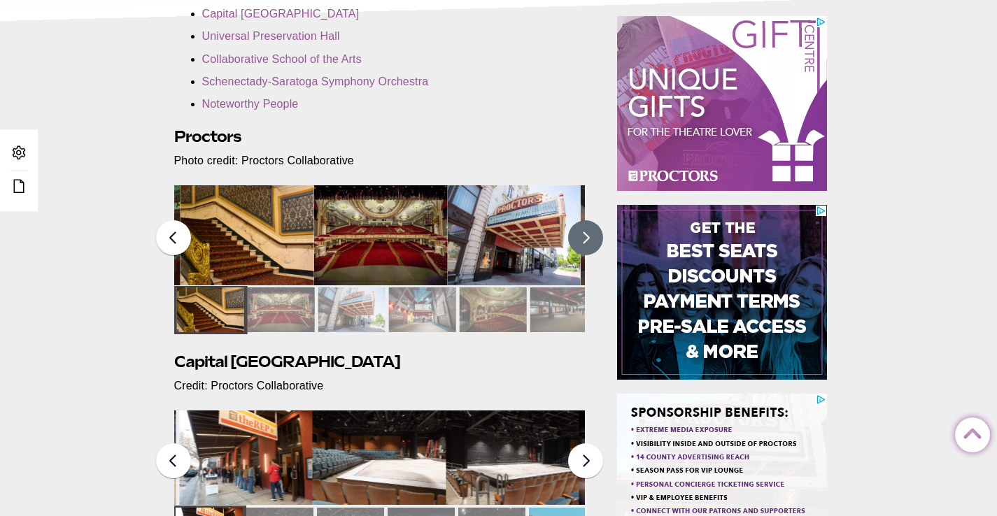
click at [589, 237] on button at bounding box center [585, 237] width 35 height 35
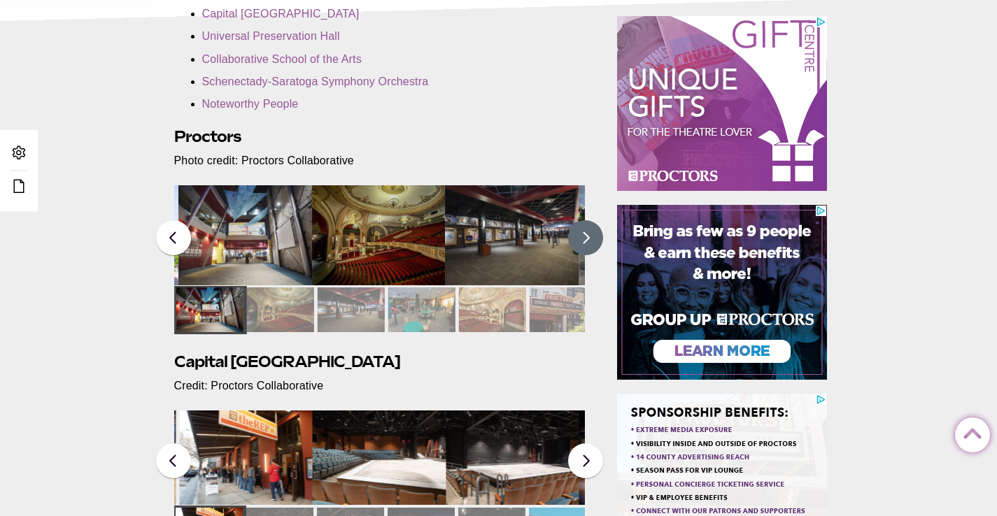
click at [589, 237] on button at bounding box center [585, 237] width 35 height 35
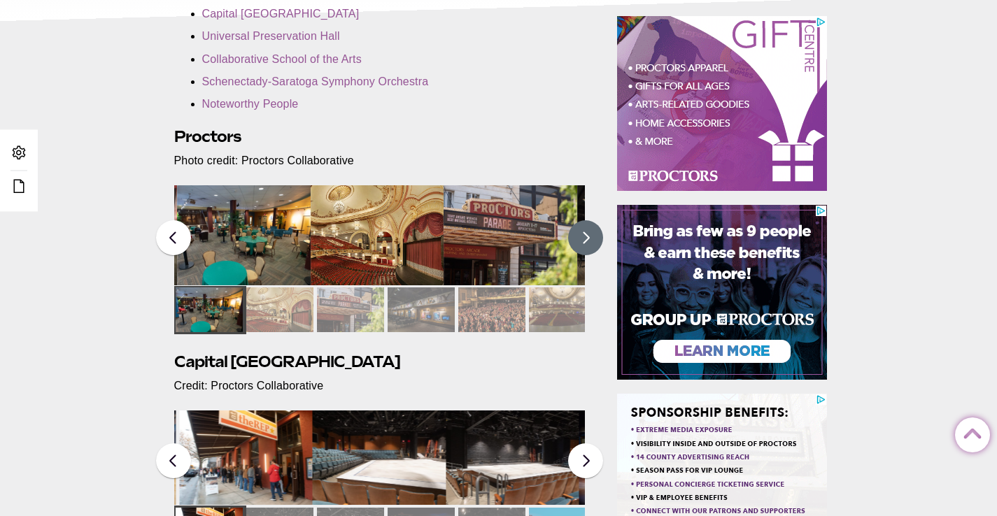
click at [589, 237] on button at bounding box center [585, 237] width 35 height 35
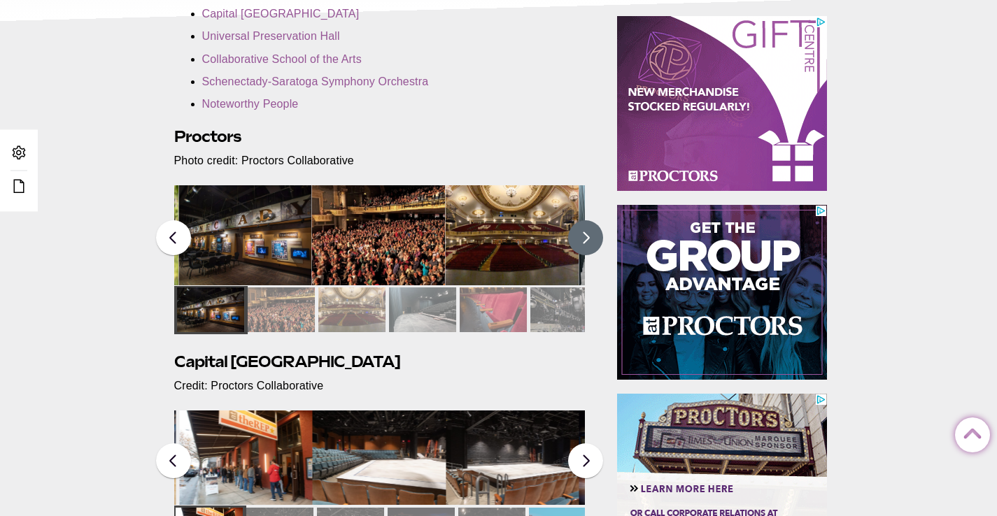
click at [589, 237] on button at bounding box center [585, 237] width 35 height 35
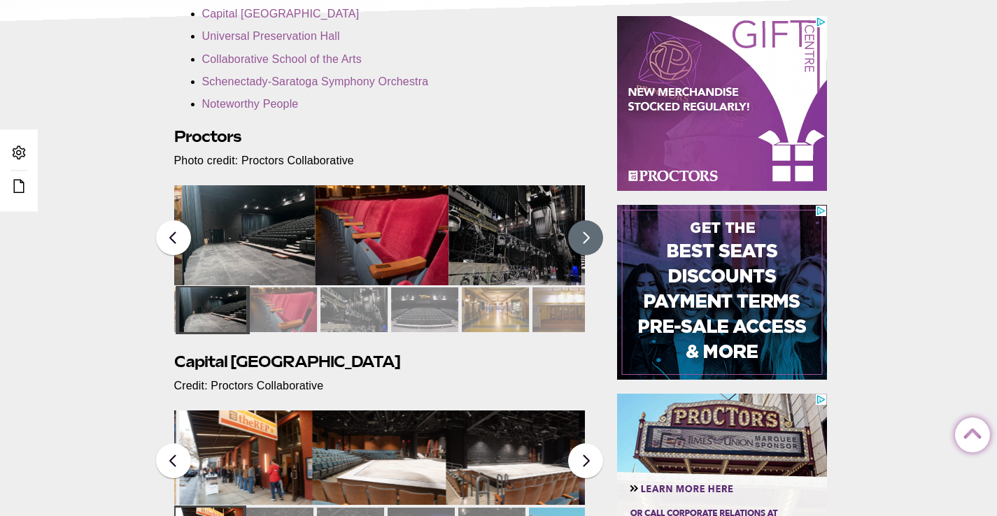
click at [582, 242] on button at bounding box center [585, 237] width 35 height 35
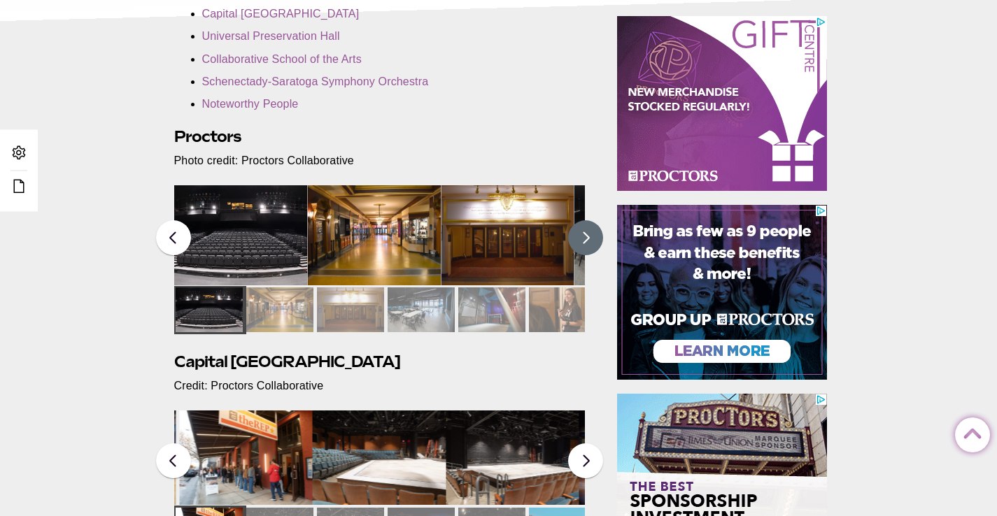
click at [581, 242] on button at bounding box center [585, 237] width 35 height 35
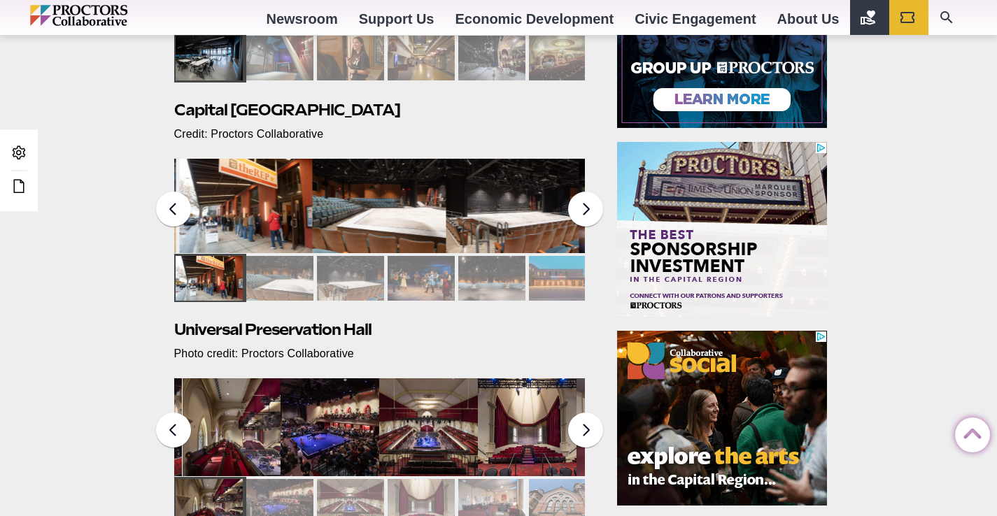
scroll to position [575, 0]
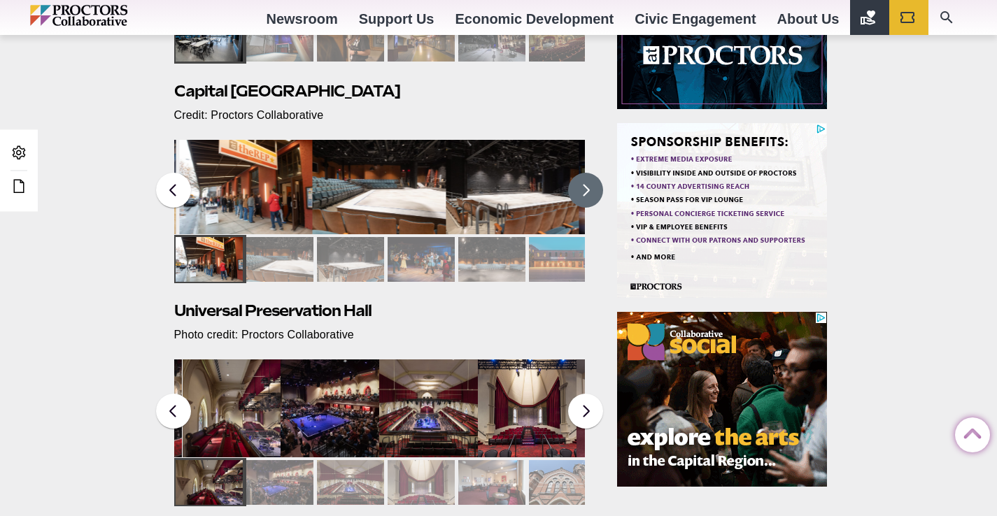
click at [585, 191] on button at bounding box center [585, 190] width 35 height 35
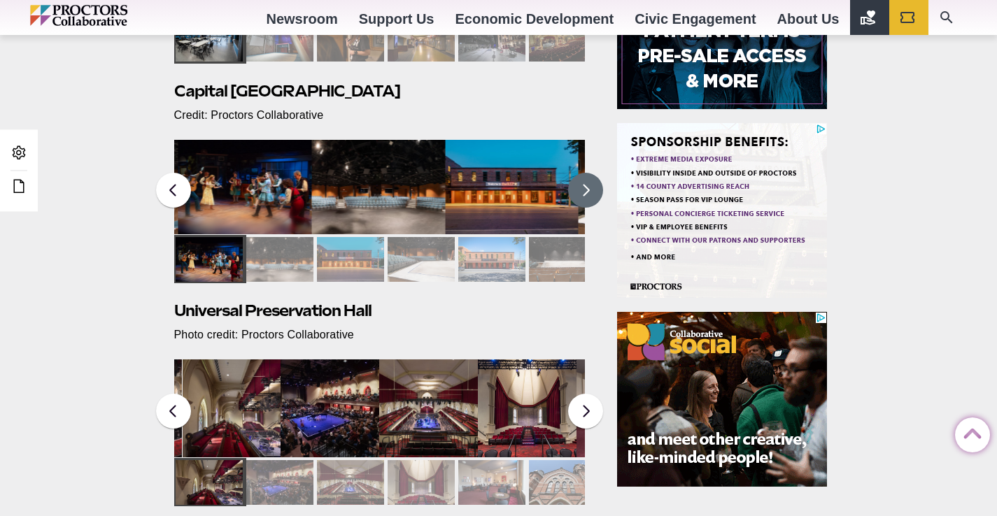
click at [585, 191] on button at bounding box center [585, 190] width 35 height 35
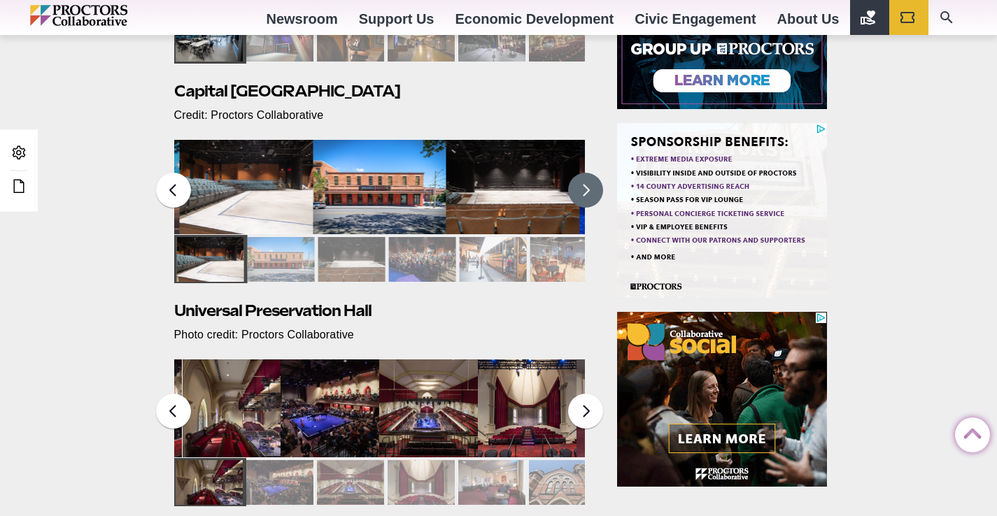
click at [585, 191] on button at bounding box center [585, 190] width 35 height 35
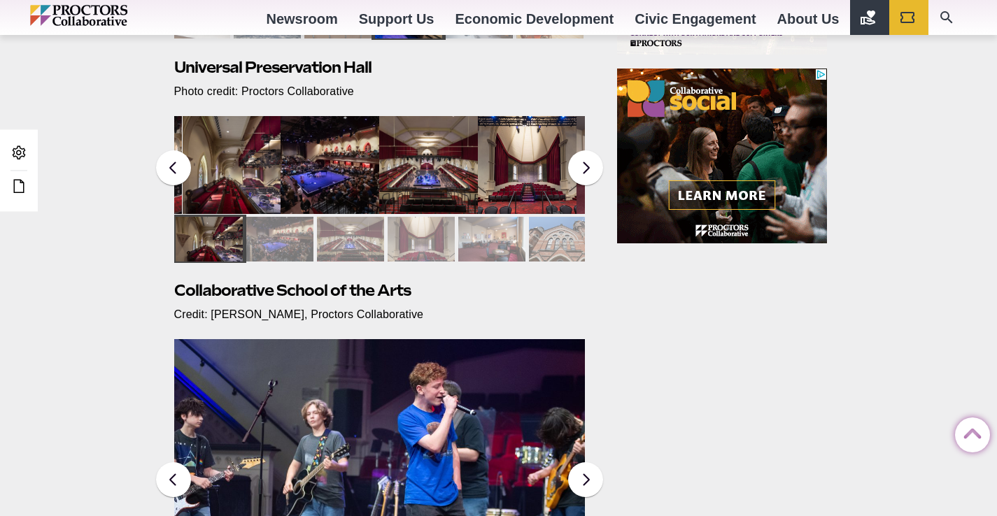
scroll to position [823, 0]
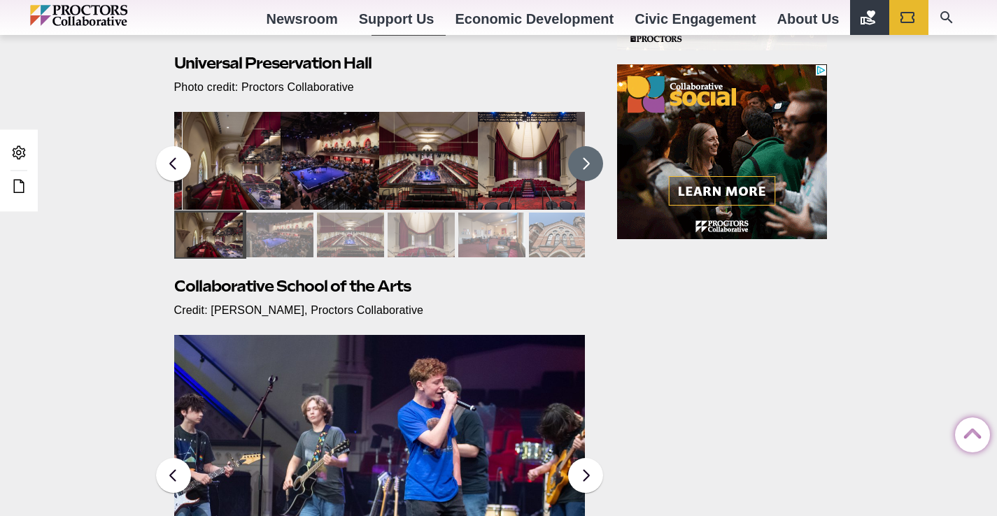
click at [579, 168] on button at bounding box center [585, 163] width 35 height 35
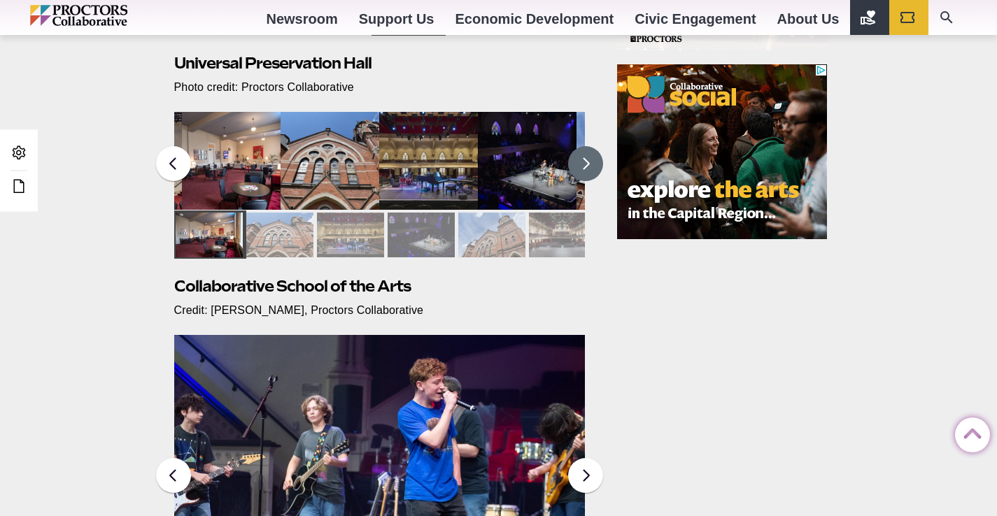
click at [579, 168] on button at bounding box center [585, 163] width 35 height 35
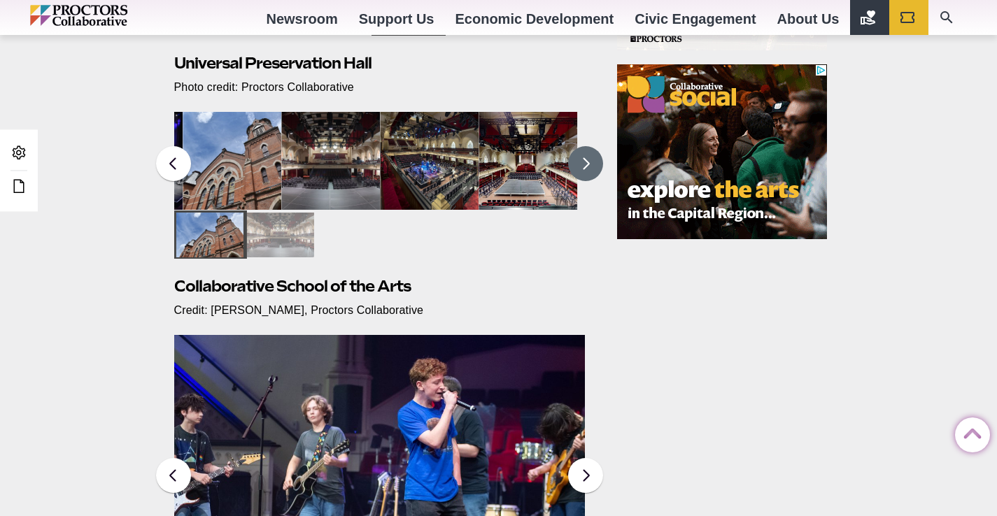
click at [579, 168] on button at bounding box center [585, 163] width 35 height 35
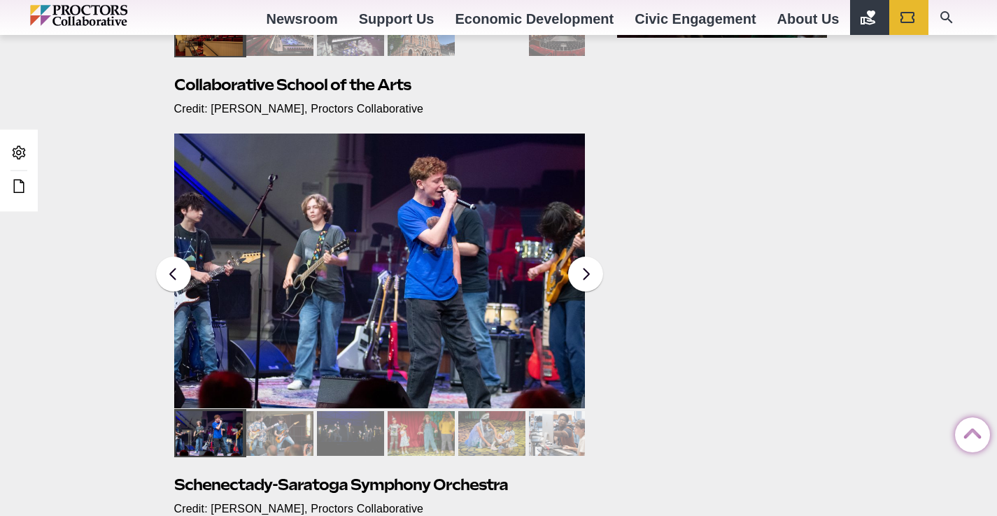
scroll to position [1027, 0]
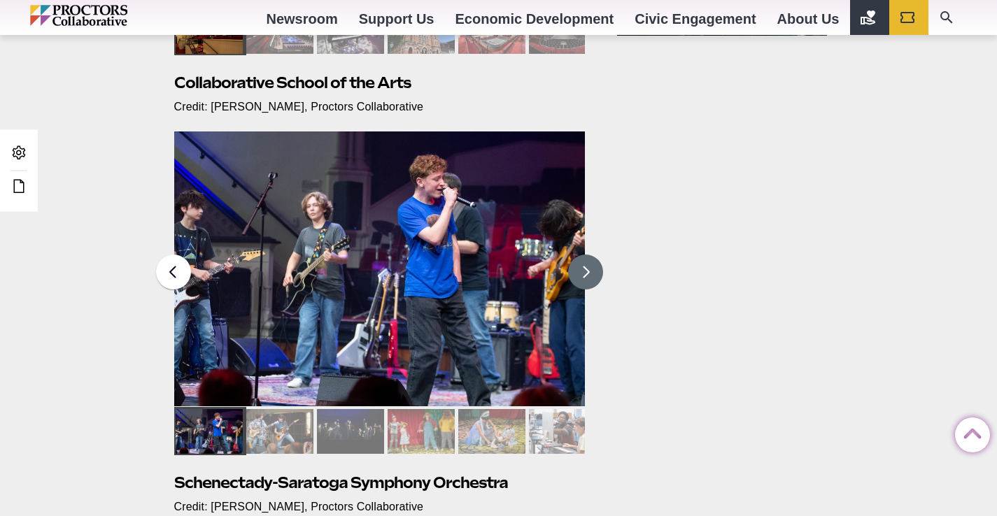
click at [579, 272] on button at bounding box center [585, 272] width 35 height 35
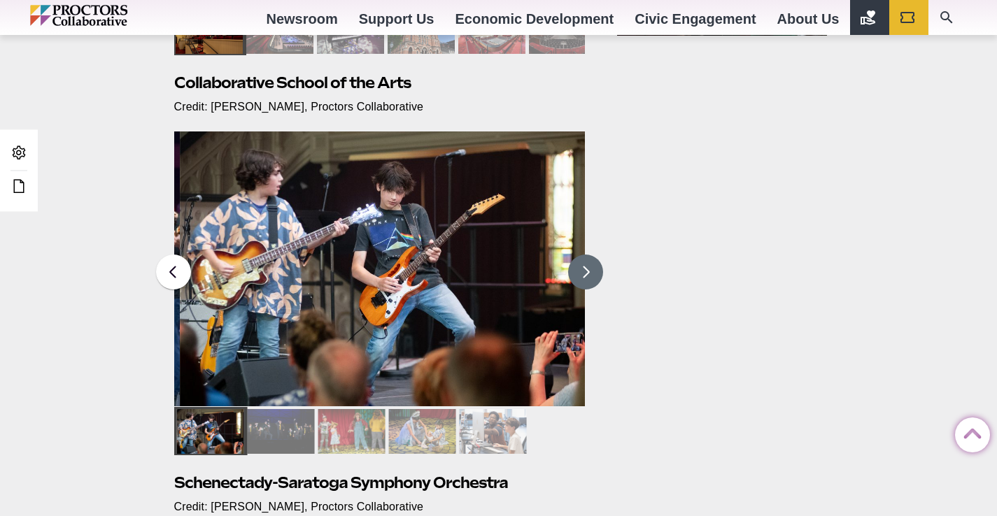
click at [579, 272] on button at bounding box center [585, 272] width 35 height 35
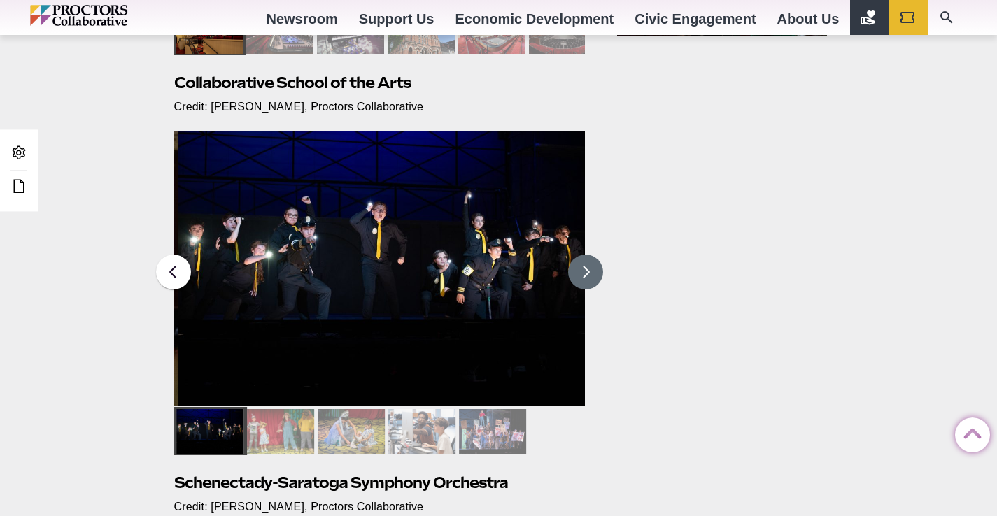
click at [579, 272] on button at bounding box center [585, 272] width 35 height 35
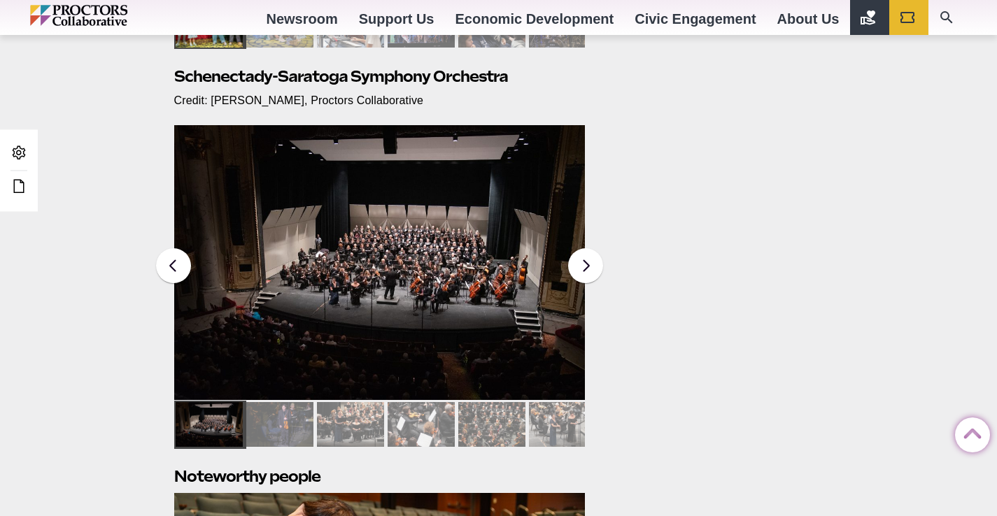
scroll to position [1444, 0]
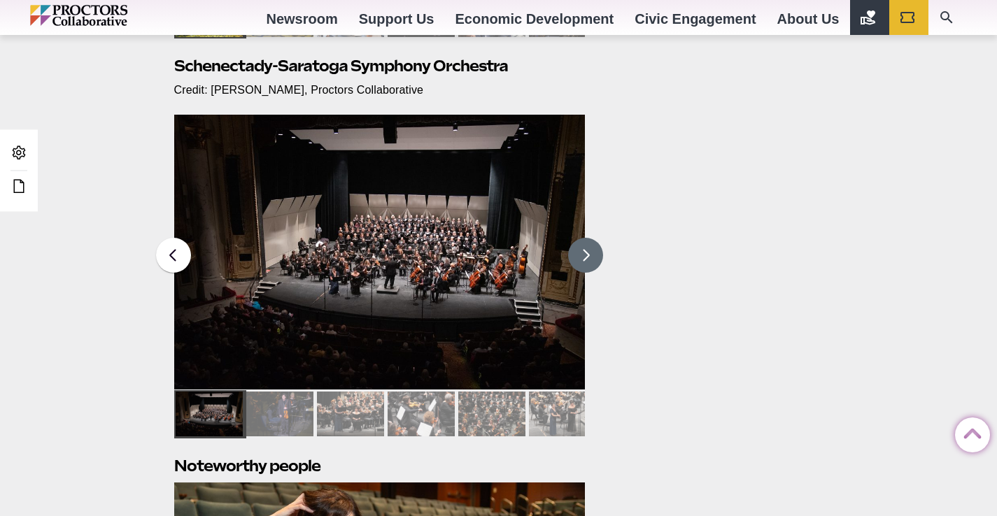
click at [581, 252] on button at bounding box center [585, 255] width 35 height 35
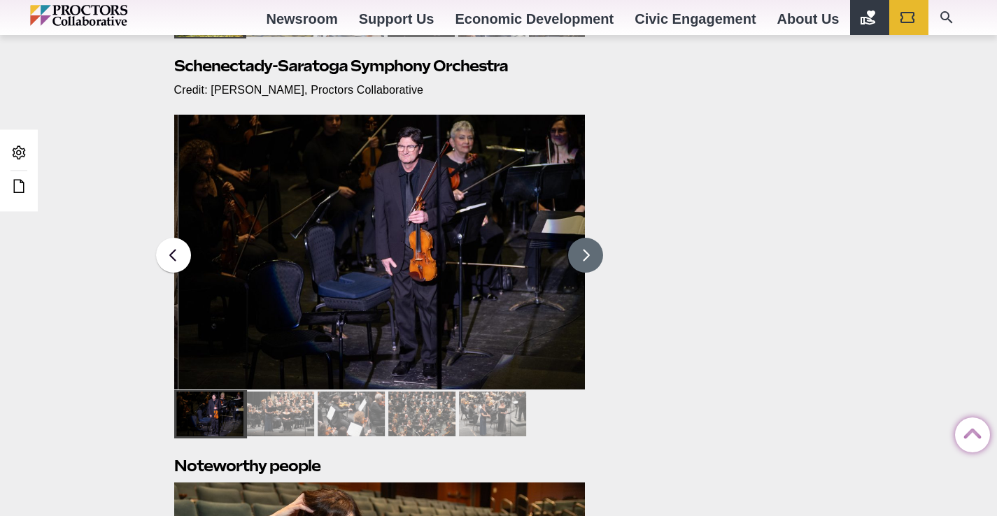
click at [582, 252] on button at bounding box center [585, 255] width 35 height 35
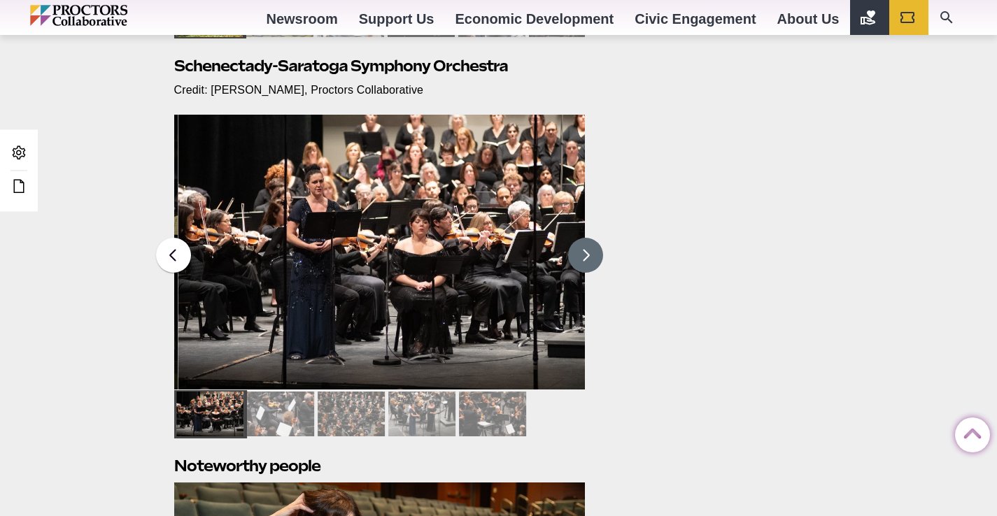
click at [582, 252] on button at bounding box center [585, 255] width 35 height 35
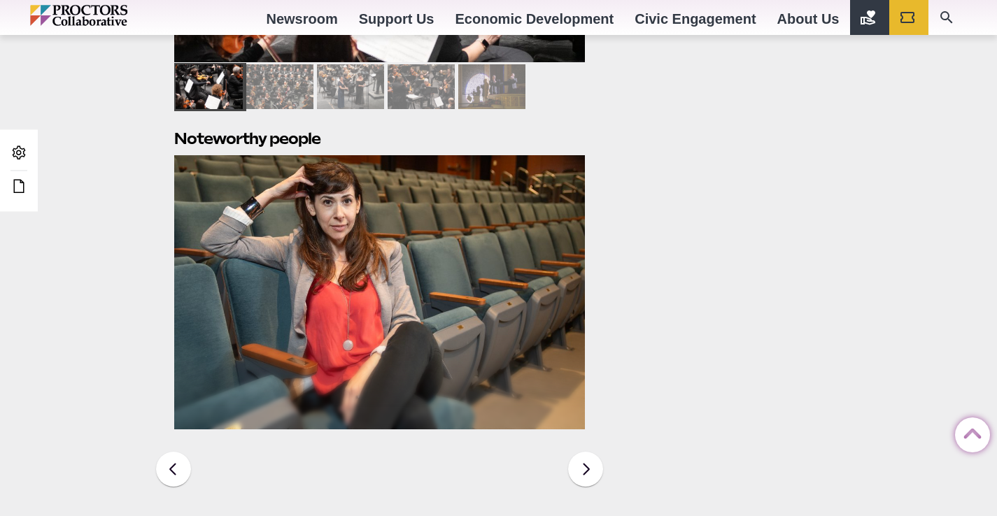
scroll to position [1773, 0]
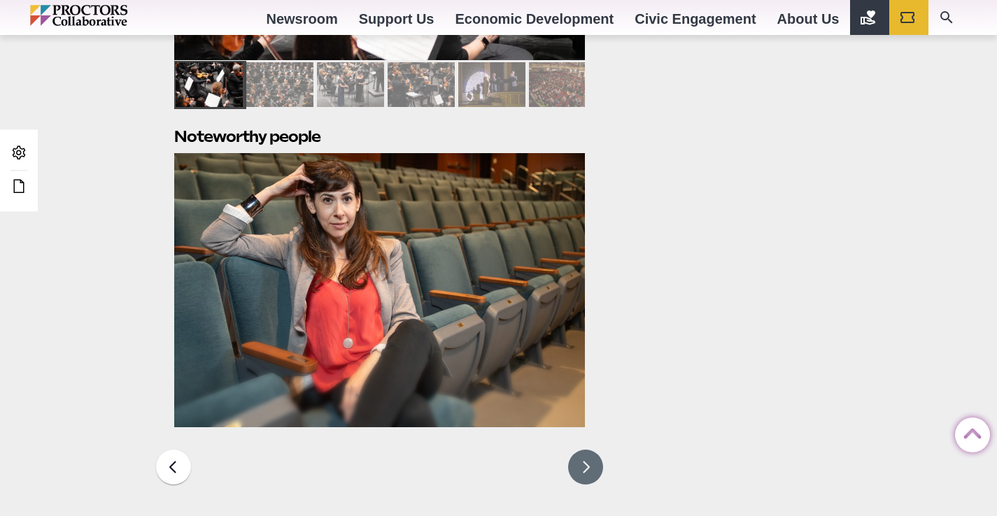
click at [587, 461] on button at bounding box center [585, 467] width 35 height 35
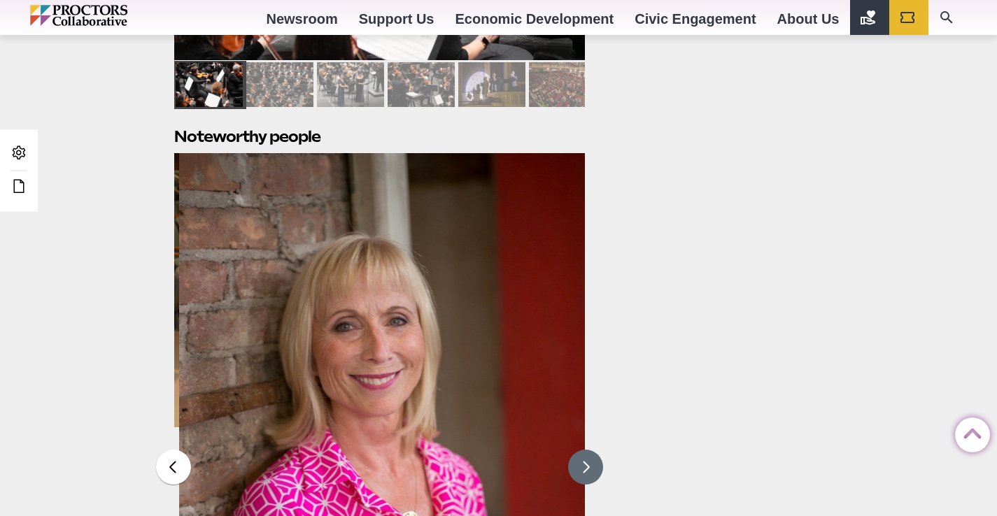
click at [584, 461] on button at bounding box center [585, 467] width 35 height 35
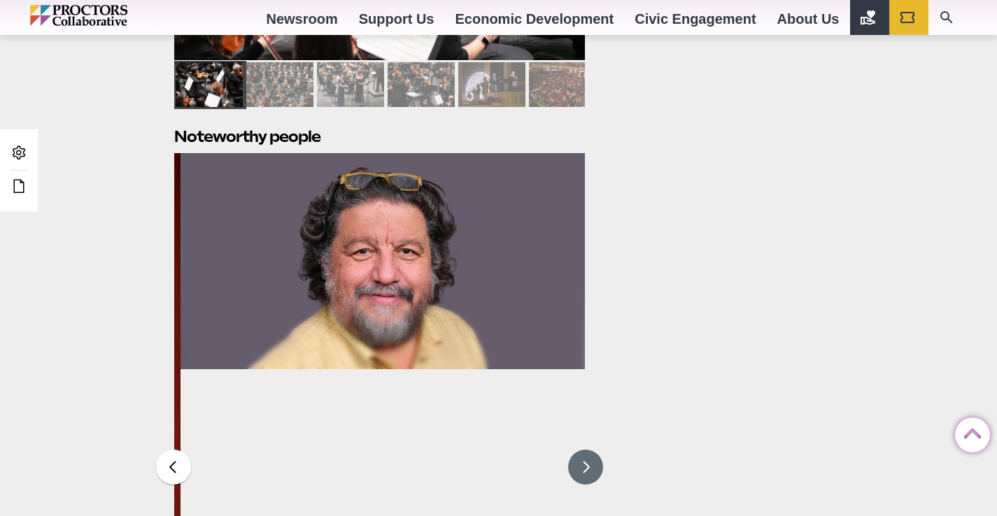
click at [584, 461] on button at bounding box center [585, 467] width 35 height 35
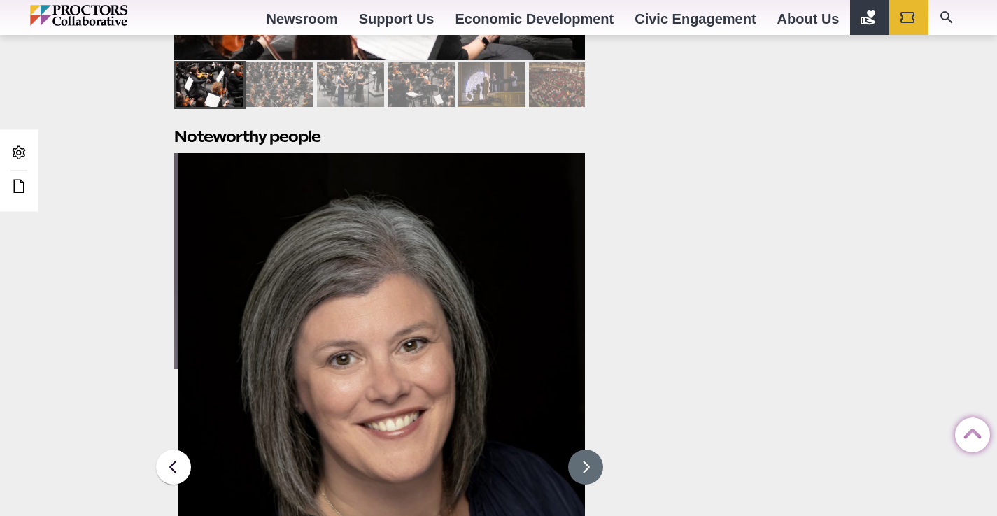
click at [584, 461] on button at bounding box center [585, 467] width 35 height 35
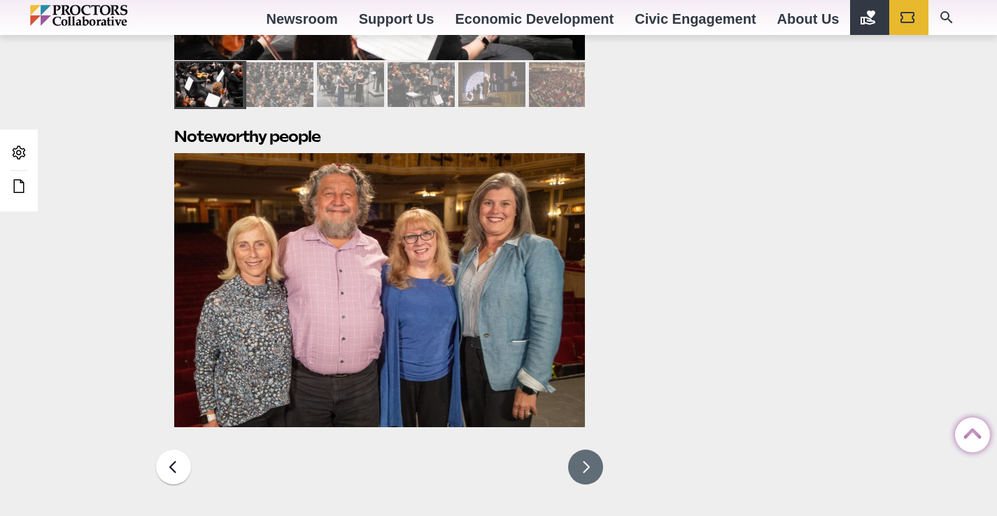
click at [584, 461] on button at bounding box center [585, 467] width 35 height 35
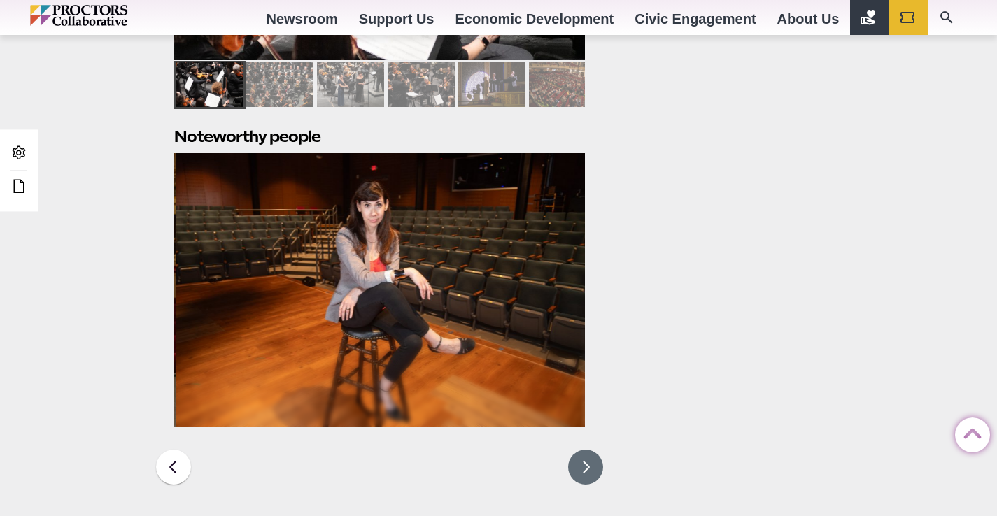
click at [584, 461] on button at bounding box center [585, 467] width 35 height 35
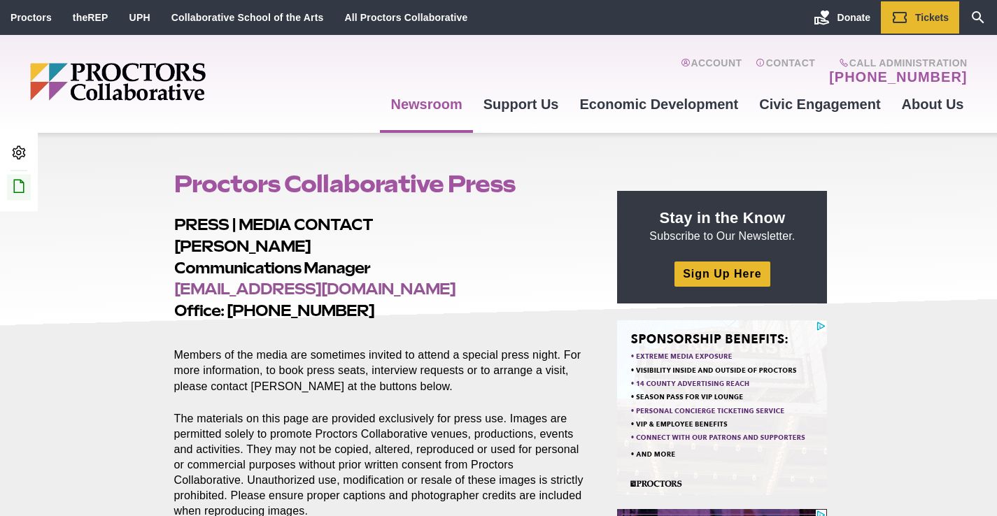
click at [22, 185] on icon at bounding box center [18, 186] width 17 height 17
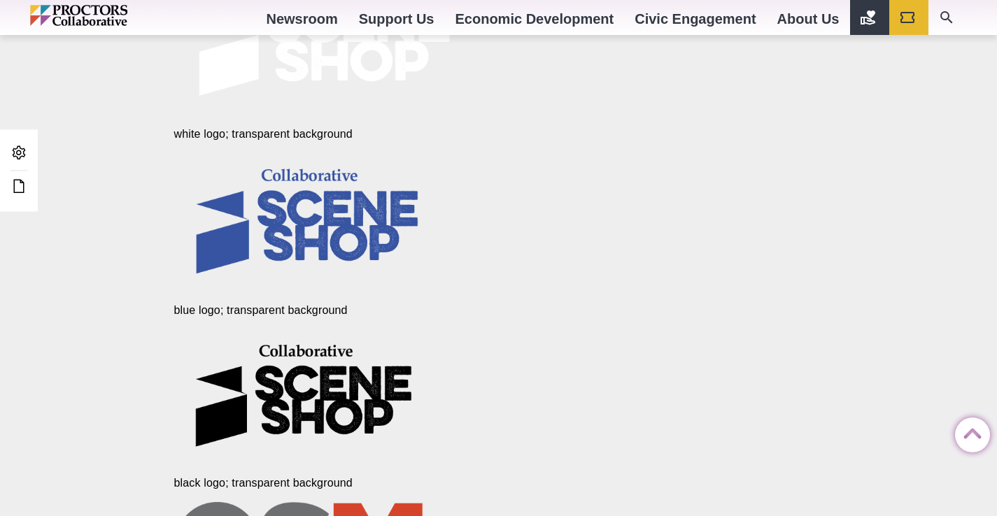
scroll to position [3073, 0]
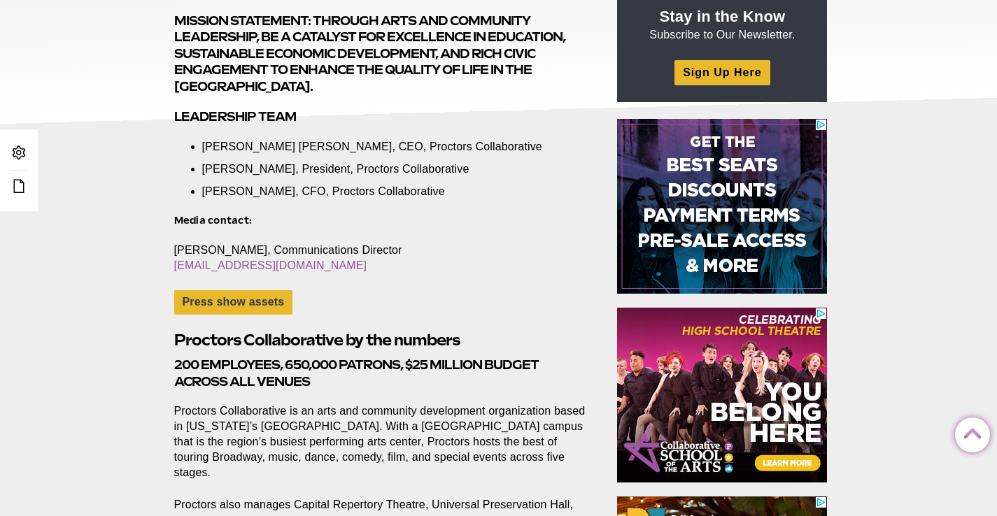
scroll to position [110, 0]
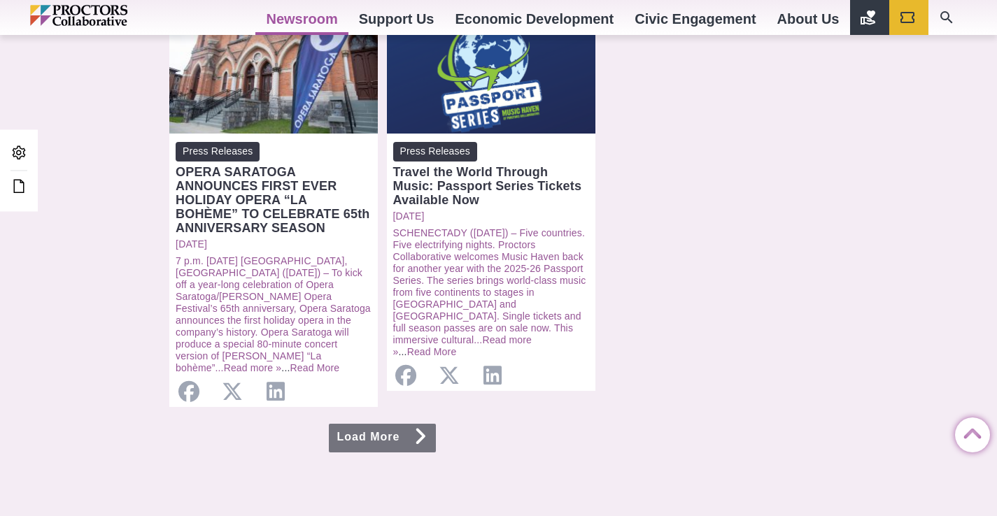
scroll to position [1530, 0]
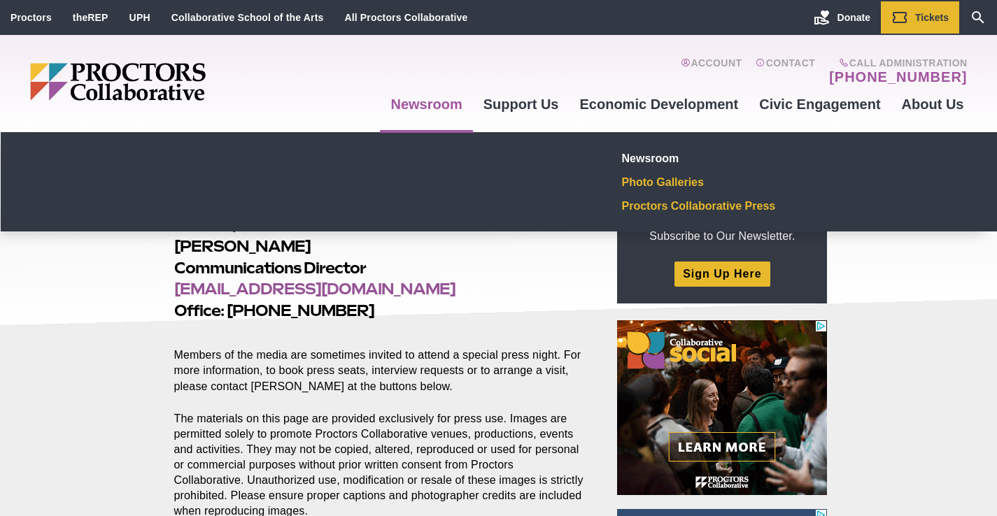
click at [693, 183] on link "Photo Galleries" at bounding box center [719, 182] width 204 height 24
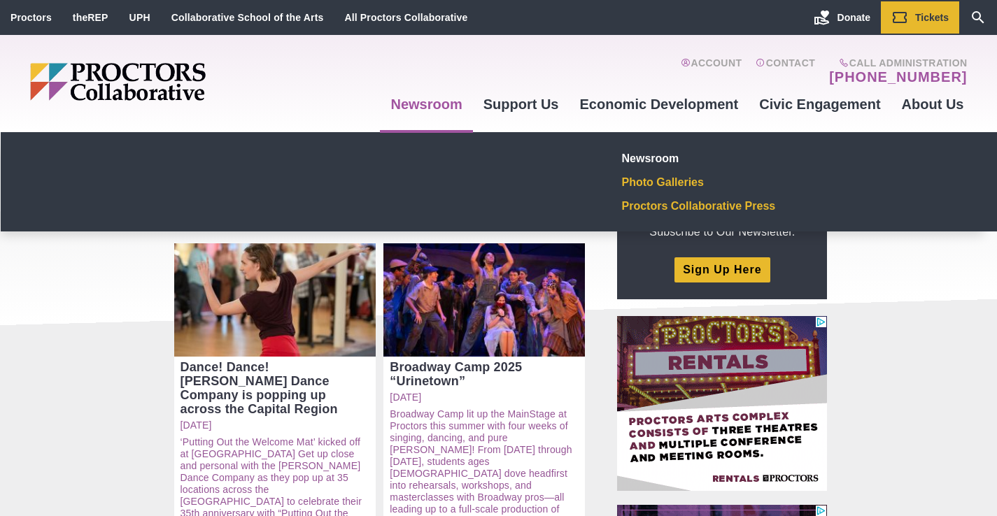
click at [670, 209] on link "Proctors Collaborative Press" at bounding box center [719, 206] width 204 height 24
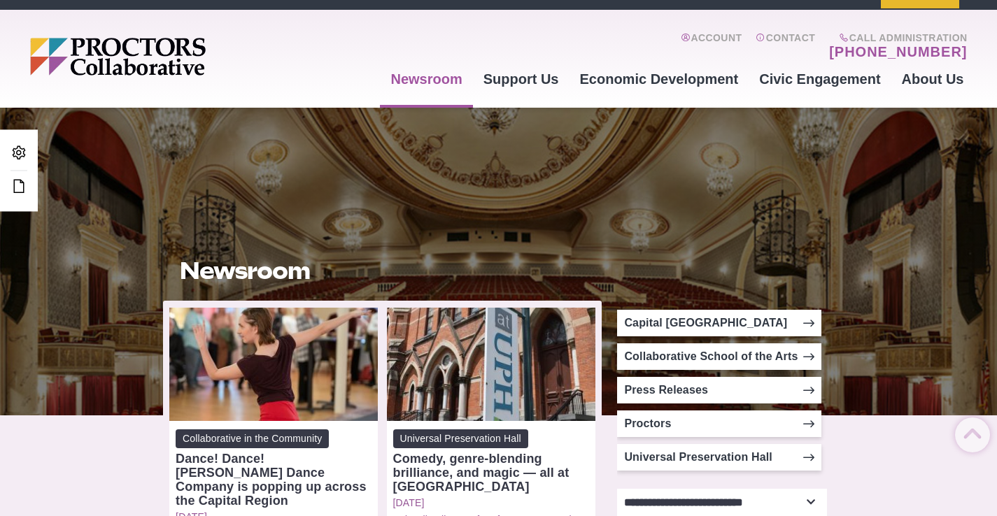
scroll to position [24, 0]
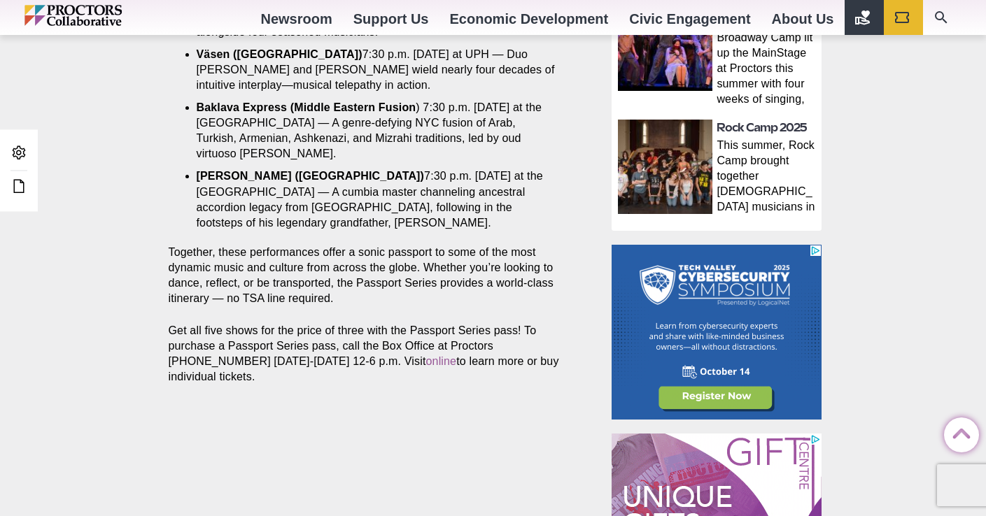
scroll to position [1047, 0]
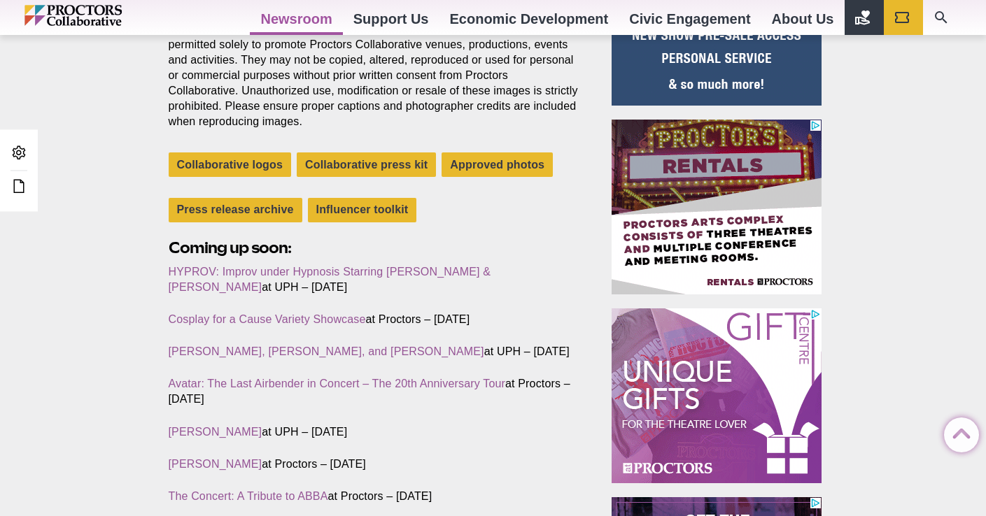
scroll to position [393, 0]
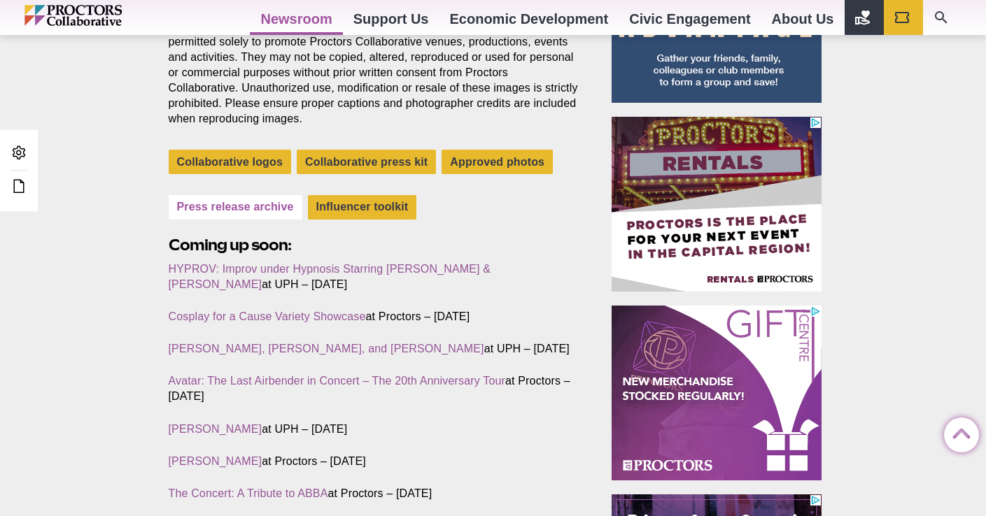
click at [271, 205] on link "Press release archive" at bounding box center [236, 207] width 134 height 24
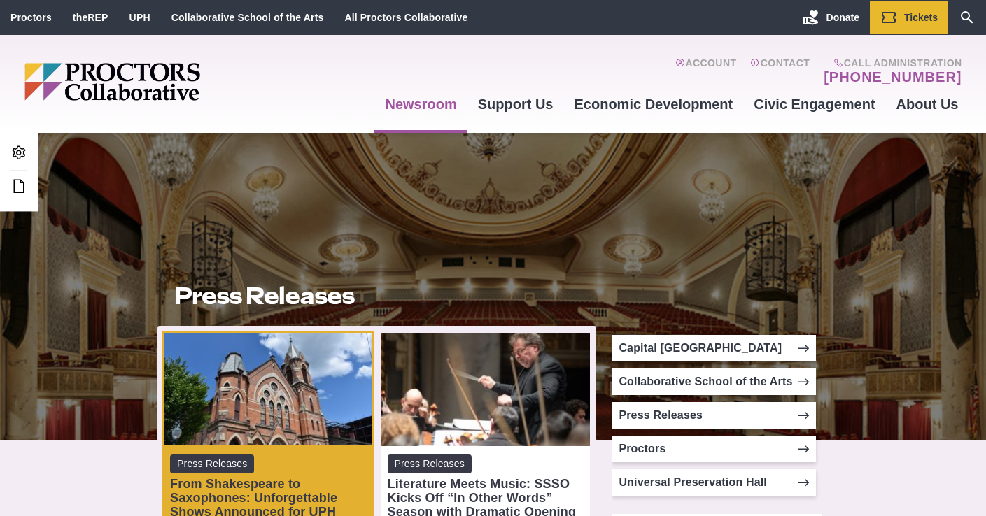
click at [209, 498] on div "From Shakespeare to Saxophones: Unforgettable Shows Announced for UPH" at bounding box center [268, 498] width 196 height 42
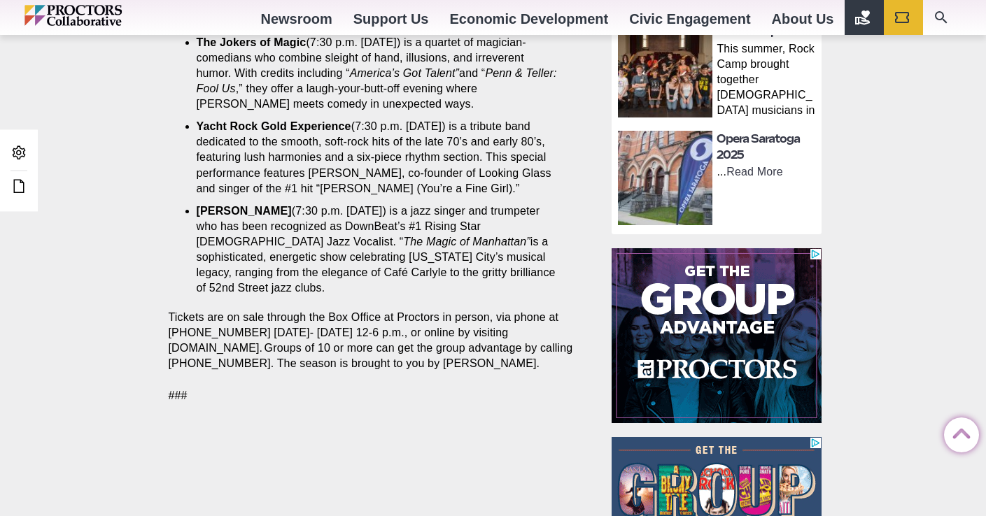
scroll to position [1089, 0]
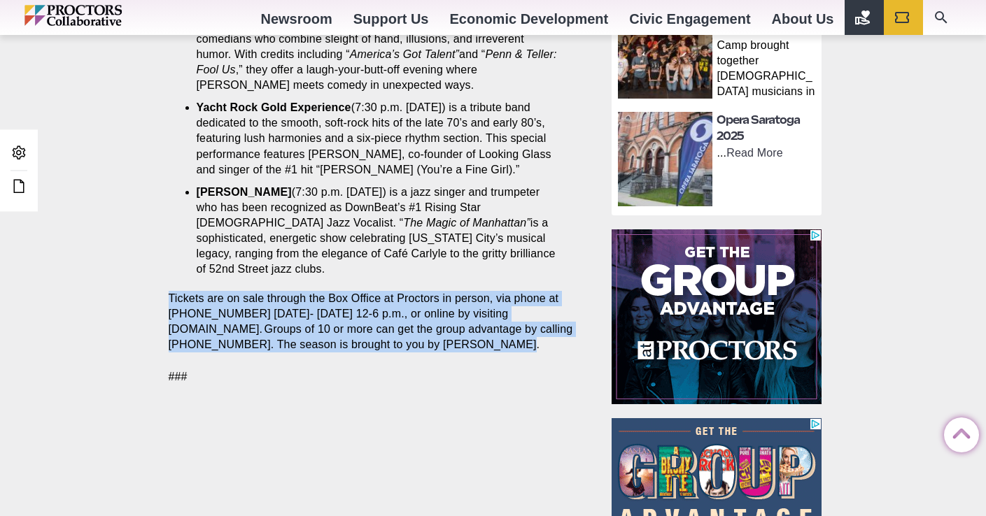
drag, startPoint x: 473, startPoint y: 329, endPoint x: 140, endPoint y: 290, distance: 335.4
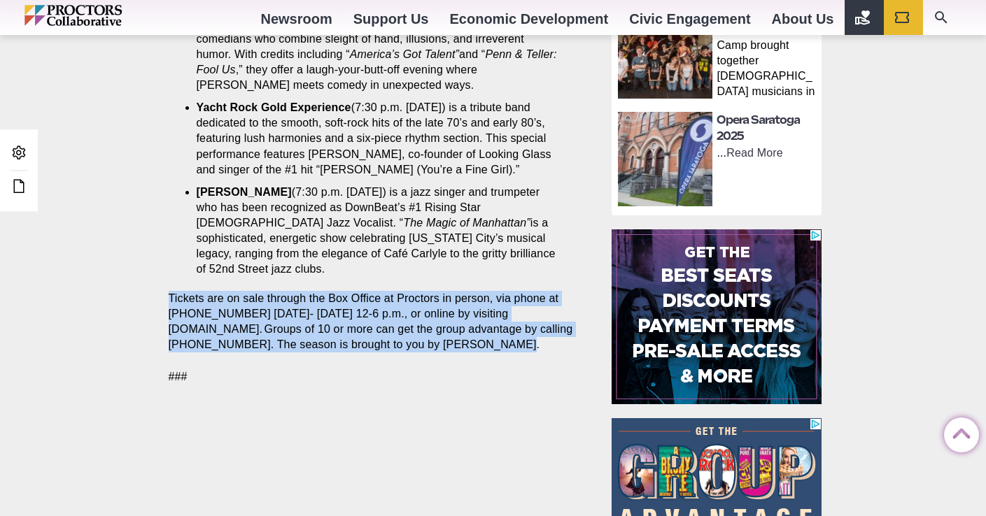
copy p "Tickets are on sale through the Box Office at Proctors in person, via phone at …"
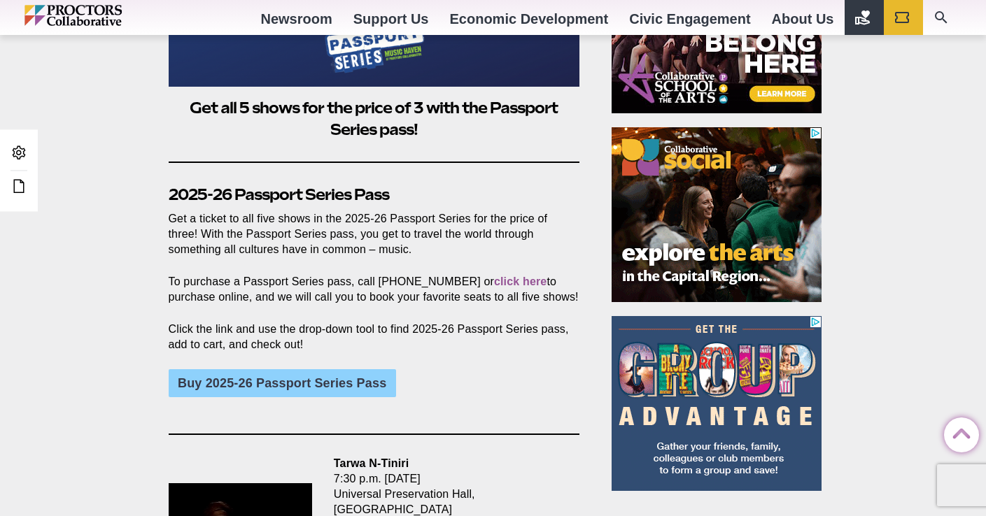
scroll to position [1115, 0]
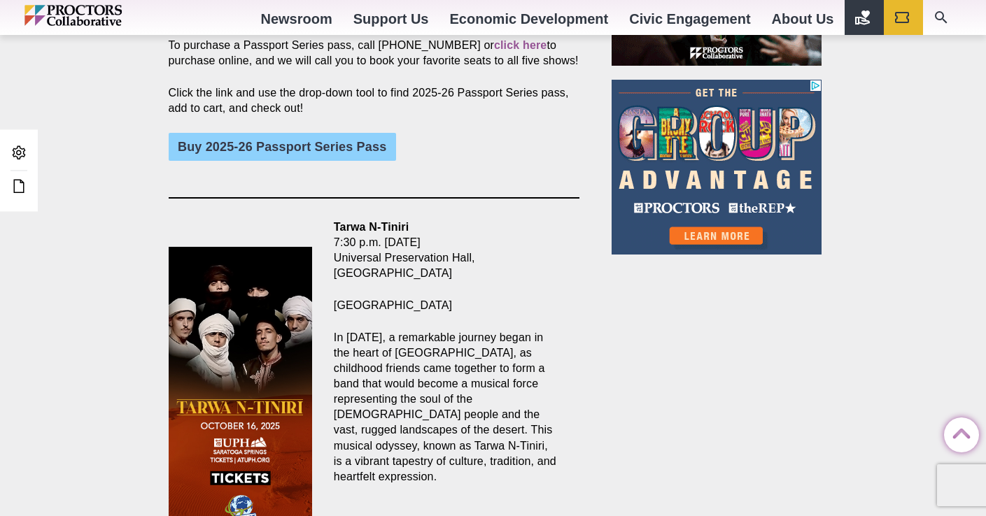
drag, startPoint x: 985, startPoint y: 194, endPoint x: 985, endPoint y: 211, distance: 17.5
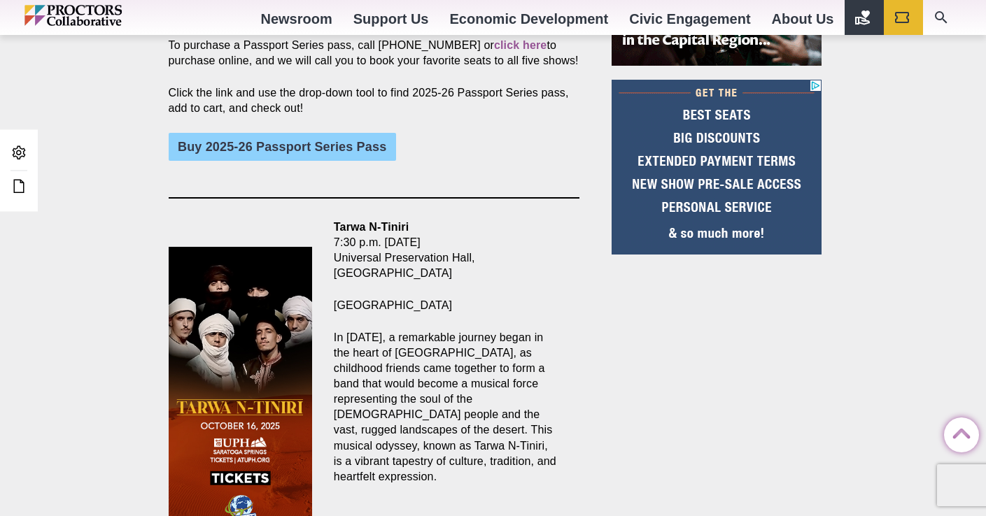
scroll to position [1338, 0]
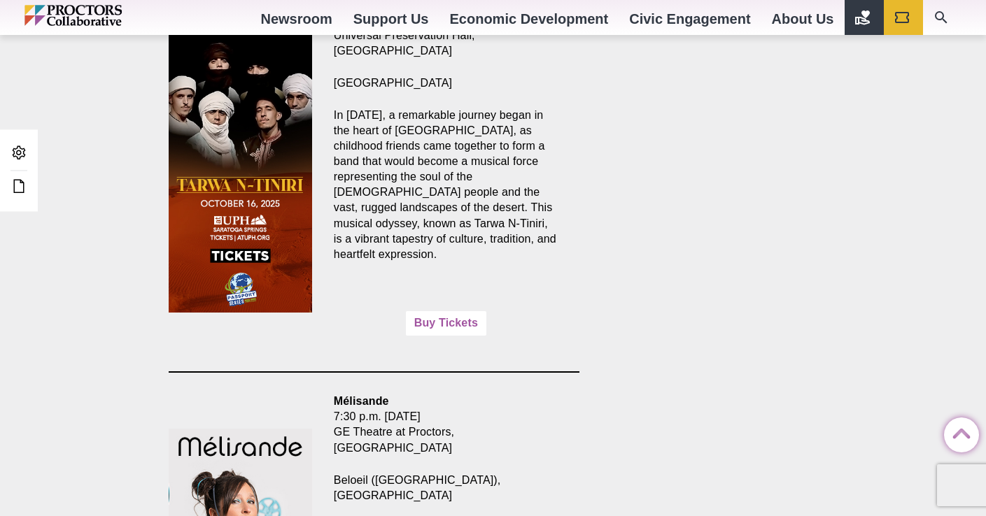
click at [439, 311] on link "Buy Tickets" at bounding box center [446, 323] width 80 height 24
